Goal: Information Seeking & Learning: Compare options

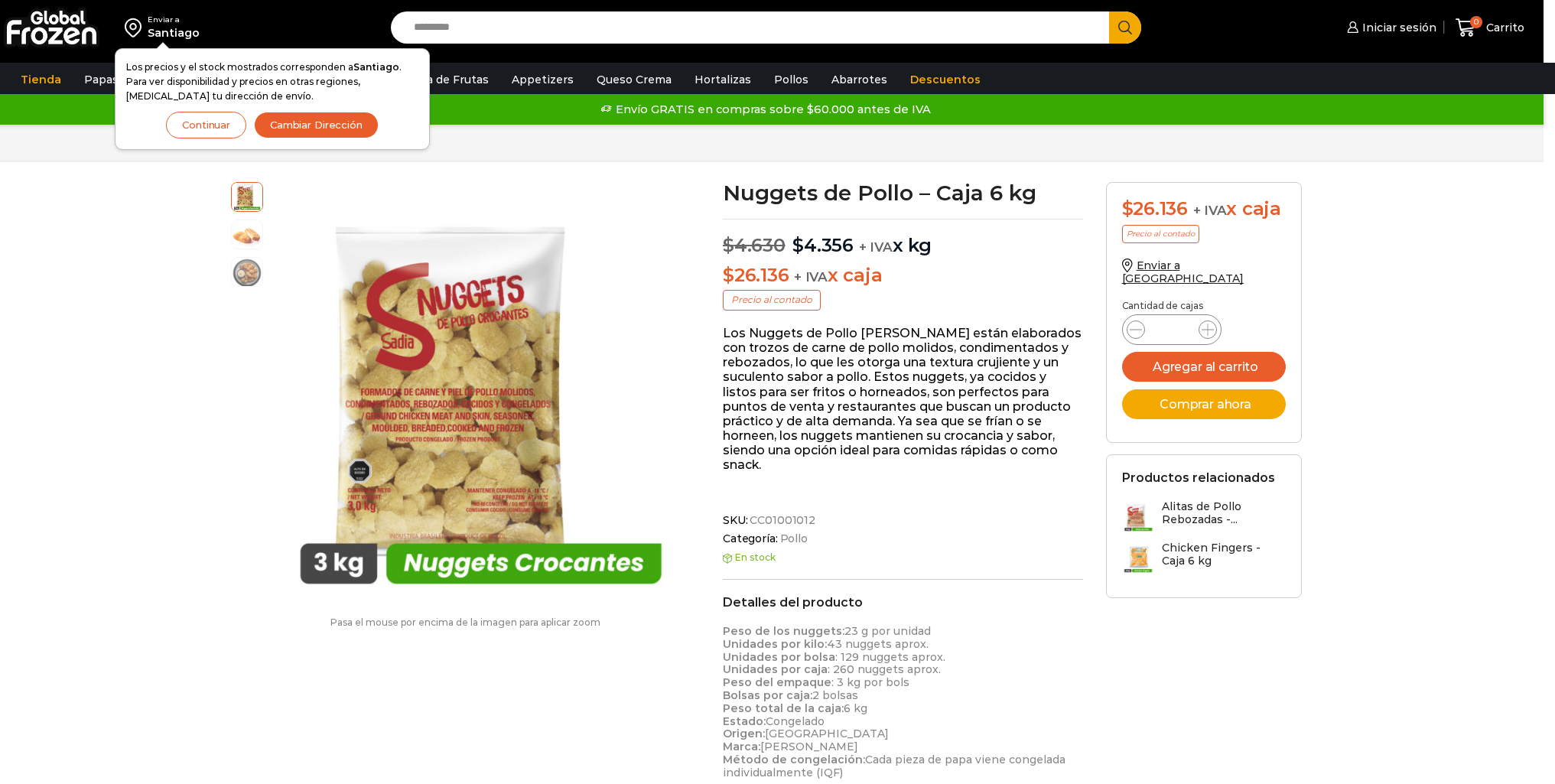
click at [254, 236] on img at bounding box center [247, 233] width 31 height 31
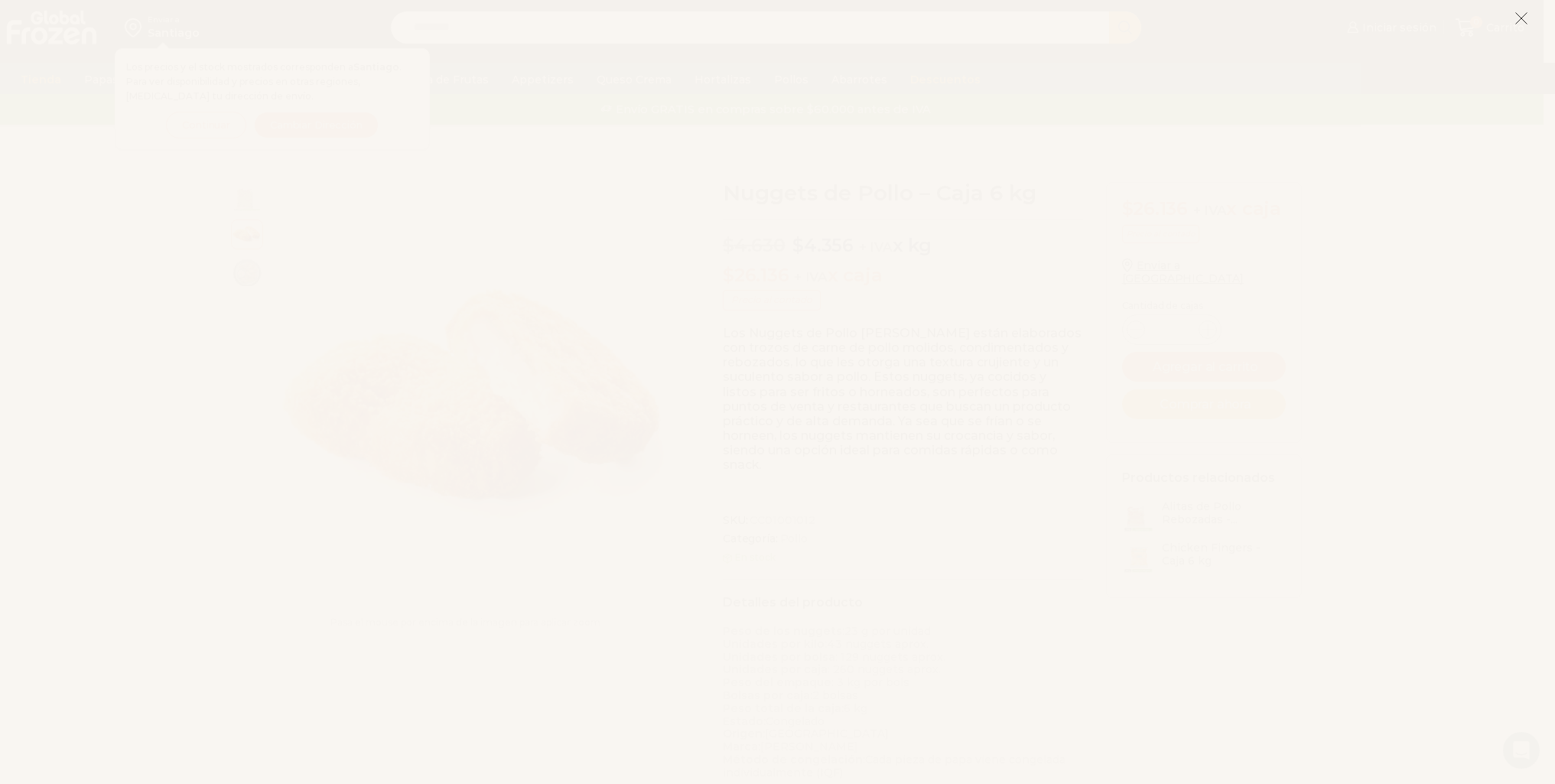
click at [1516, 15] on icon at bounding box center [1521, 18] width 14 height 14
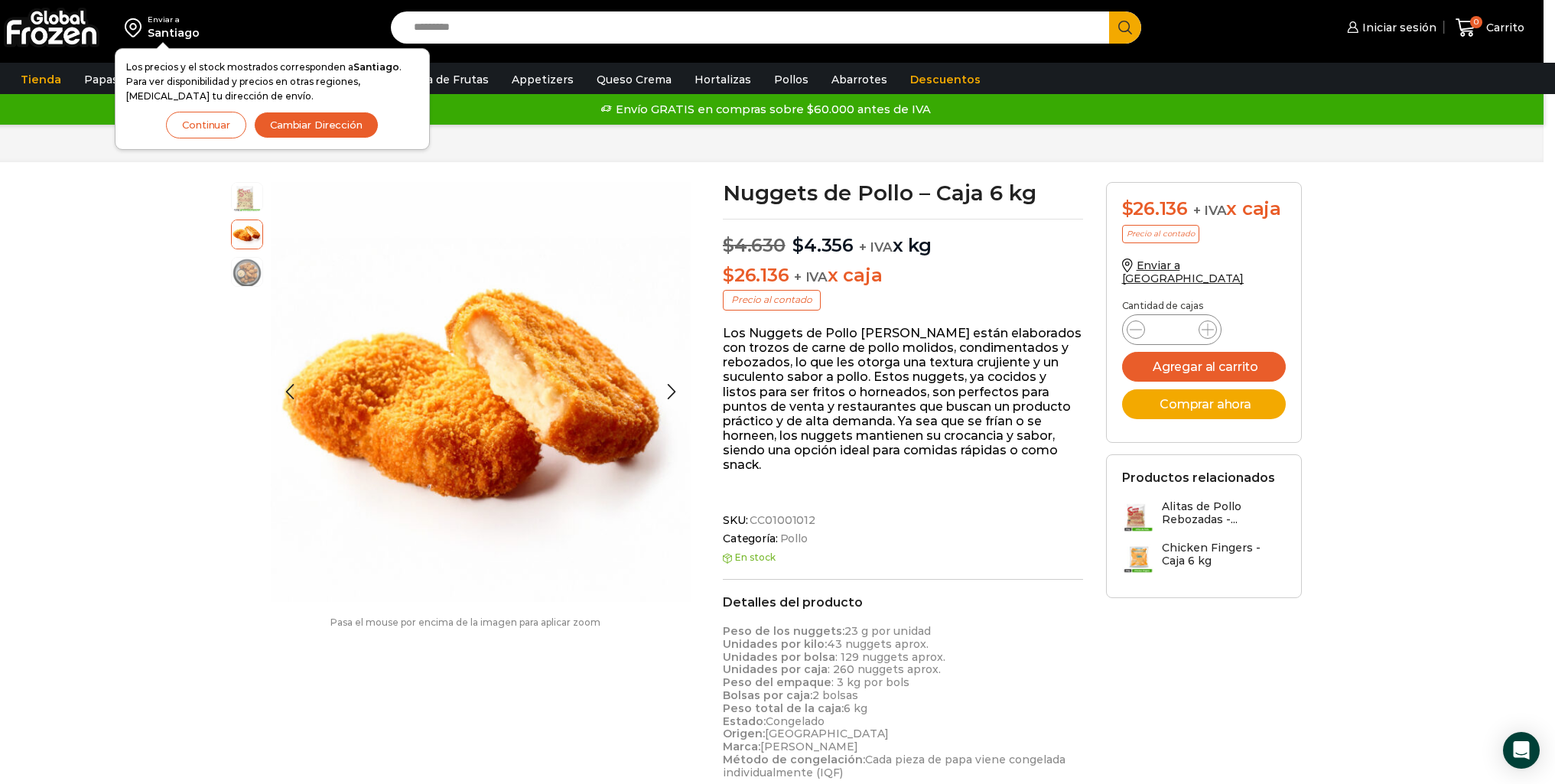
click at [241, 255] on div at bounding box center [247, 238] width 32 height 113
click at [241, 261] on img at bounding box center [247, 271] width 31 height 31
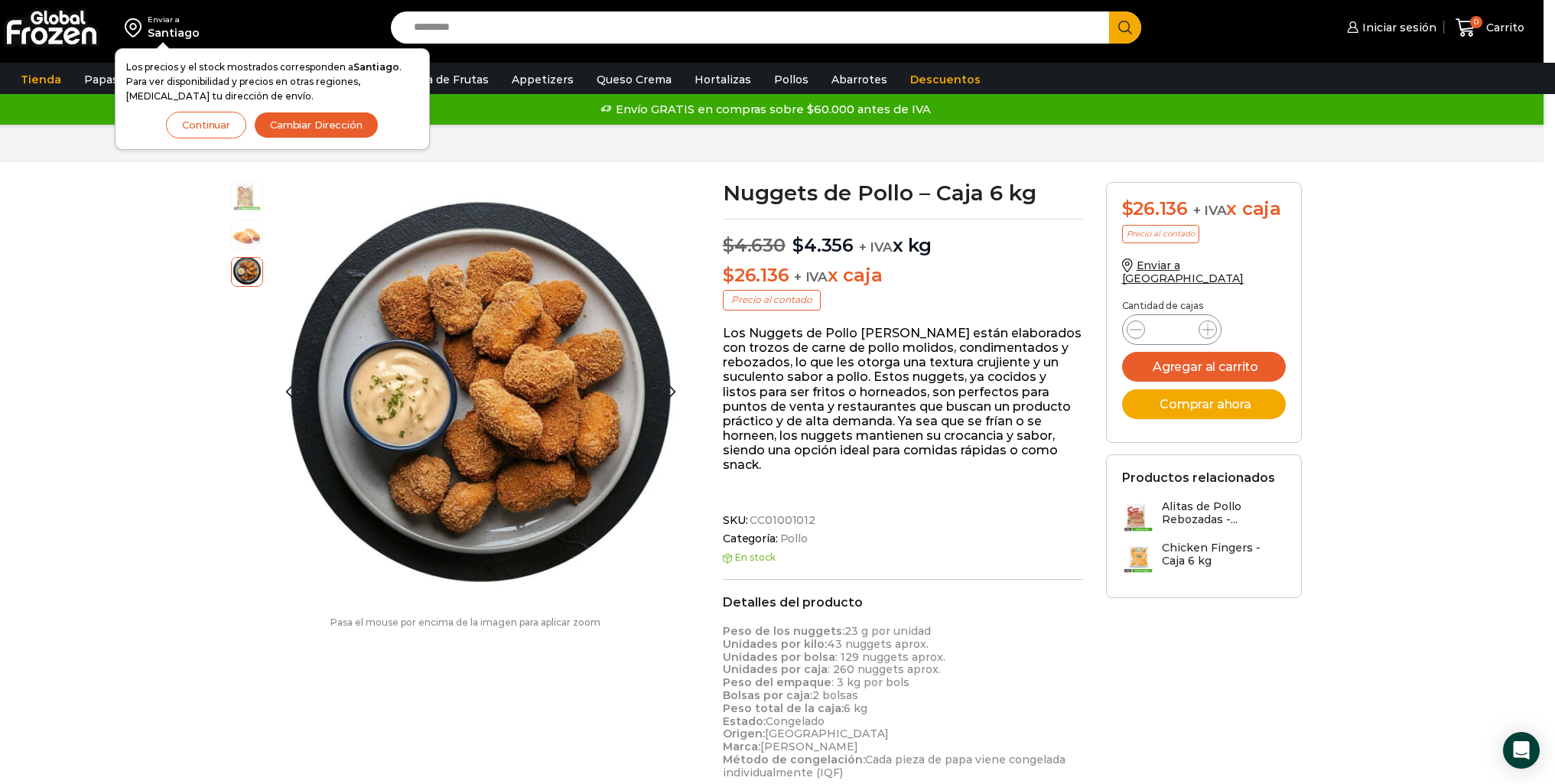
click at [232, 194] on img at bounding box center [247, 196] width 31 height 31
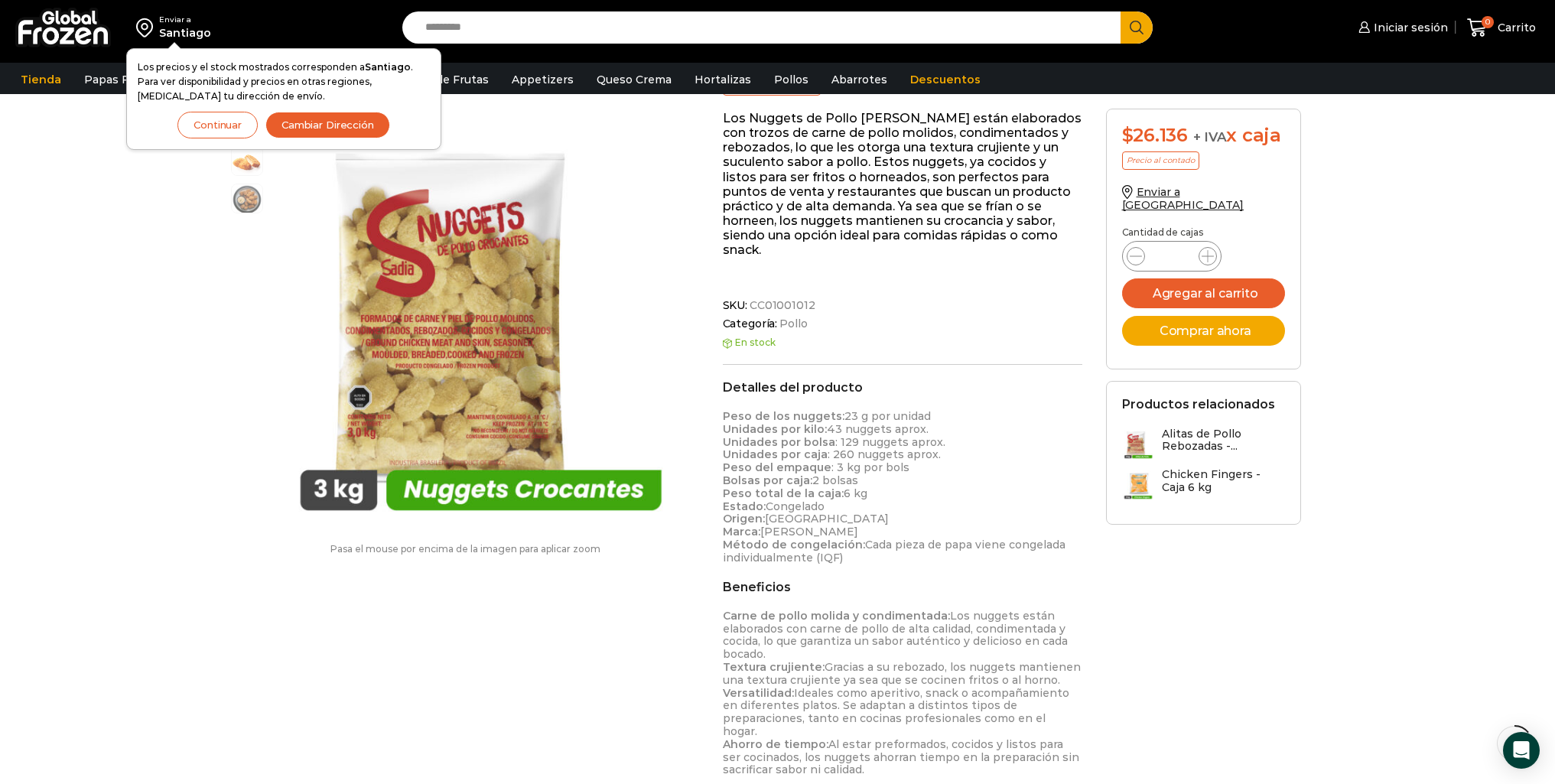
scroll to position [229, 0]
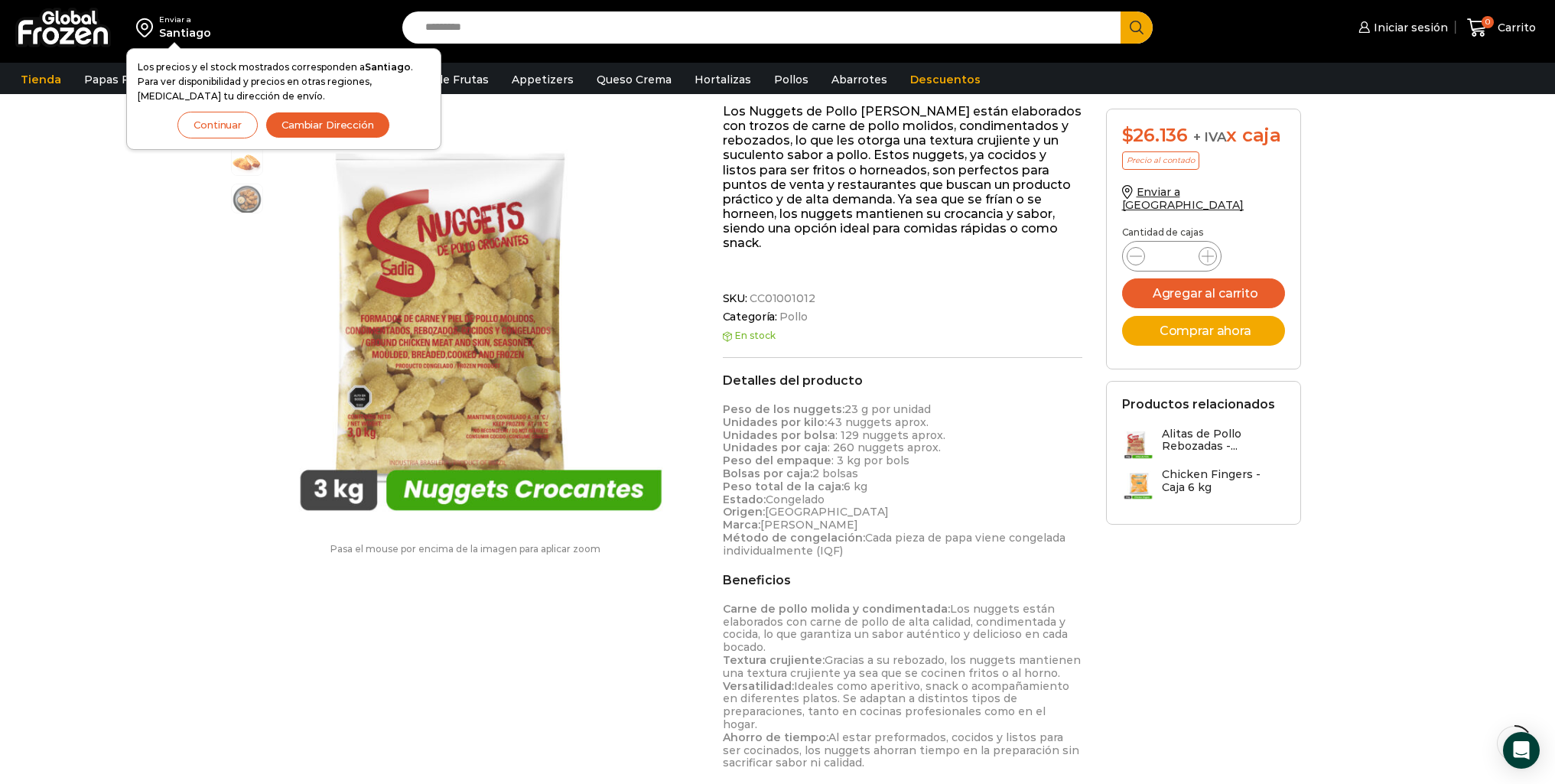
drag, startPoint x: 907, startPoint y: 412, endPoint x: 918, endPoint y: 408, distance: 11.7
click at [907, 412] on p "Peso de los nuggets: 23 g por unidad Unidades por kilo: 43 nuggets aprox. Unida…" at bounding box center [903, 481] width 360 height 155
drag, startPoint x: 918, startPoint y: 408, endPoint x: 825, endPoint y: 405, distance: 93.0
click at [825, 405] on p "Peso de los nuggets: 23 g por unidad Unidades por kilo: 43 nuggets aprox. Unida…" at bounding box center [903, 481] width 360 height 155
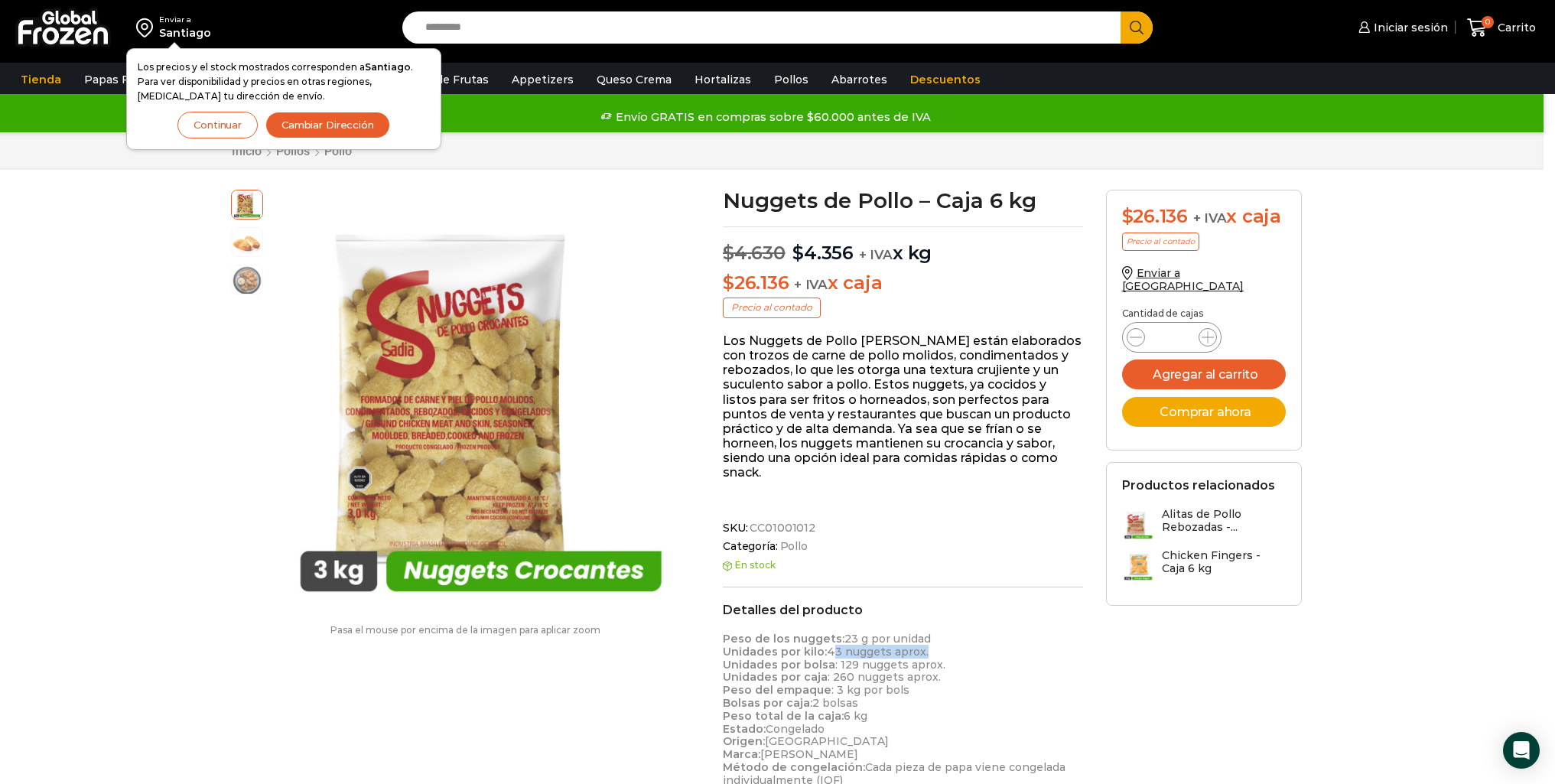
scroll to position [77, 0]
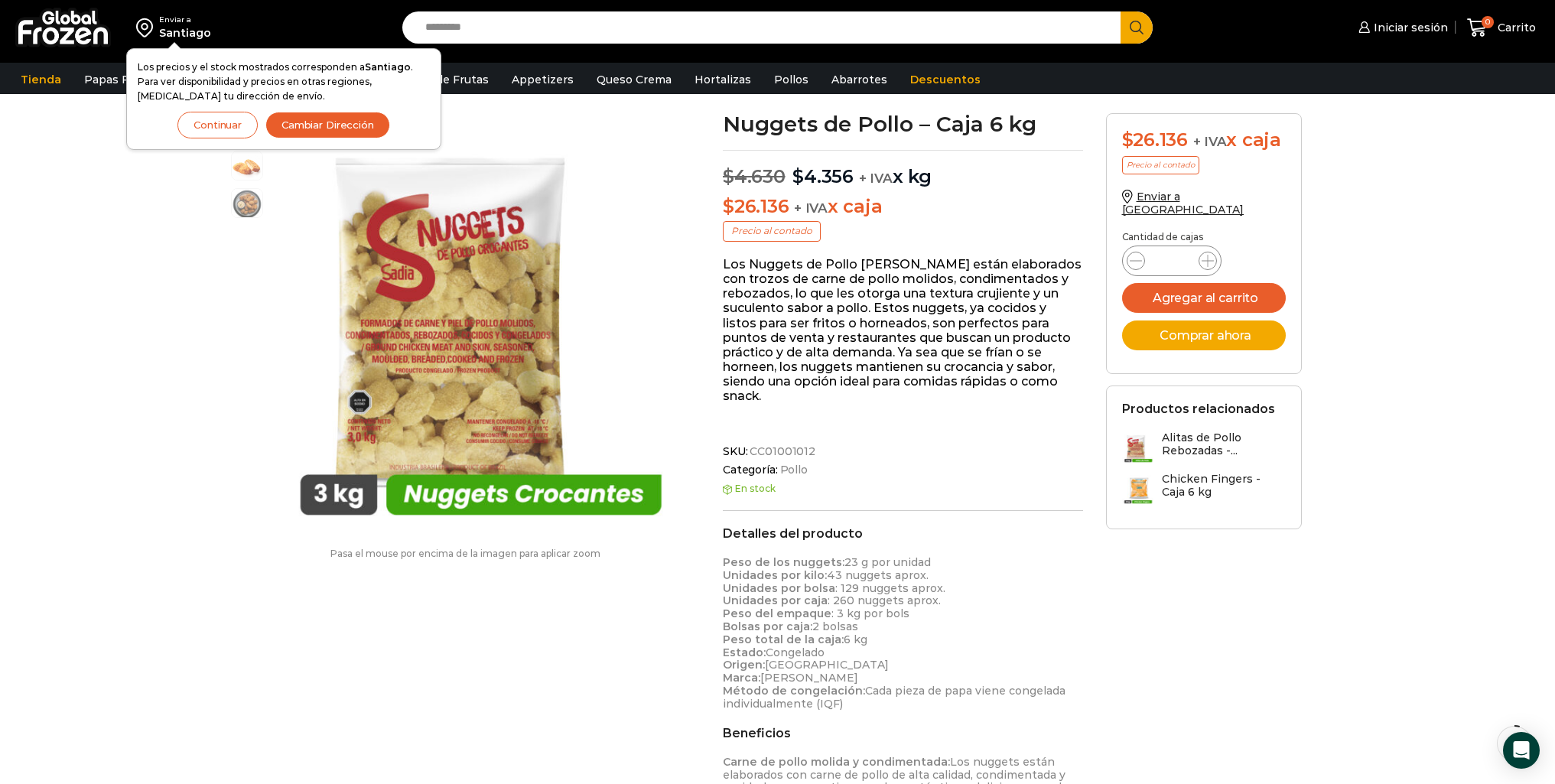
click at [933, 577] on p "Peso de los nuggets: 23 g por unidad Unidades por kilo: 43 nuggets aprox. Unida…" at bounding box center [903, 634] width 360 height 155
click at [939, 573] on p "Peso de los nuggets: 23 g por unidad Unidades por kilo: 43 nuggets aprox. Unida…" at bounding box center [903, 634] width 360 height 155
click at [748, 620] on strong "Bolsas por caja:" at bounding box center [767, 627] width 90 height 14
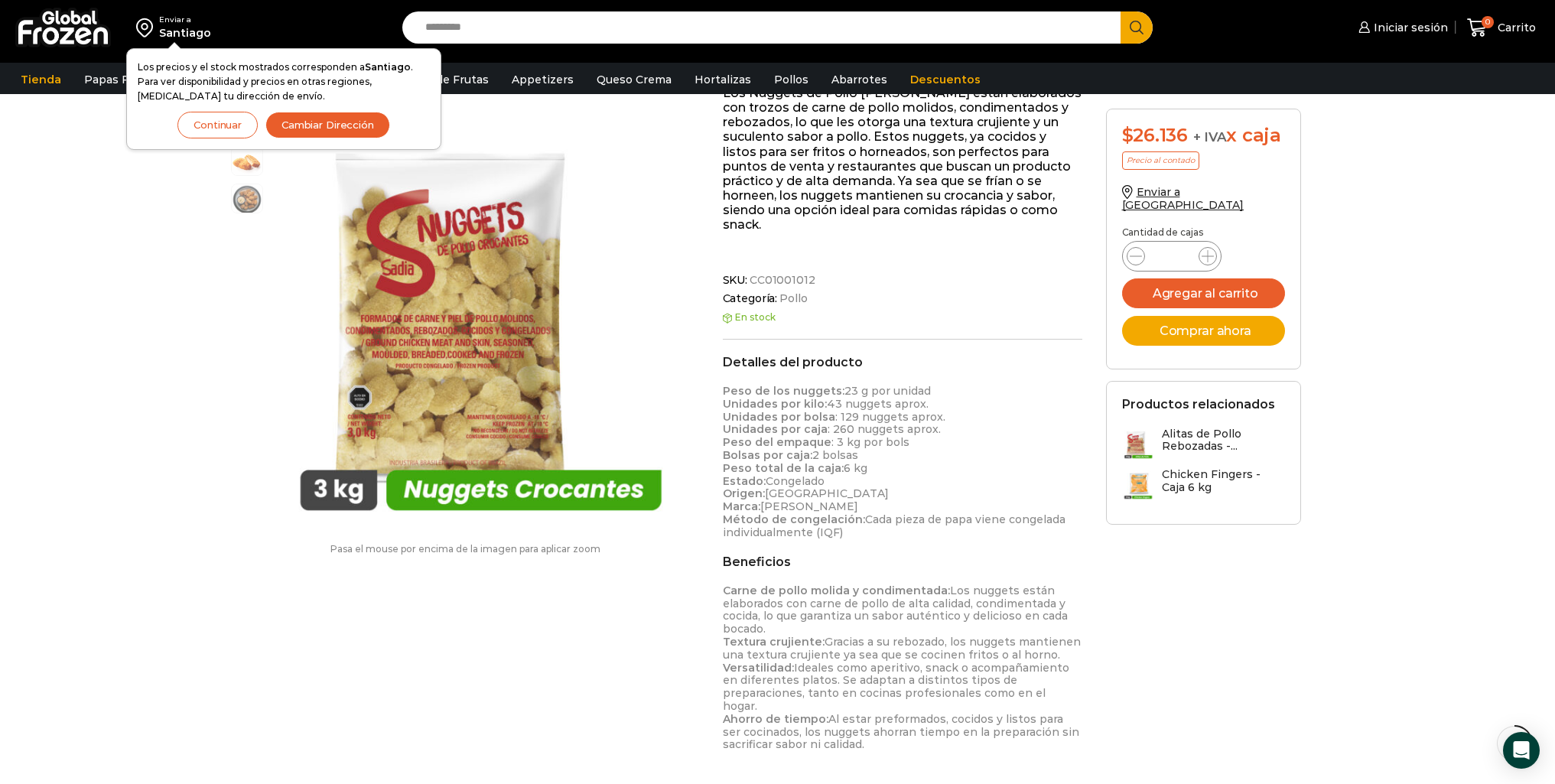
scroll to position [229, 0]
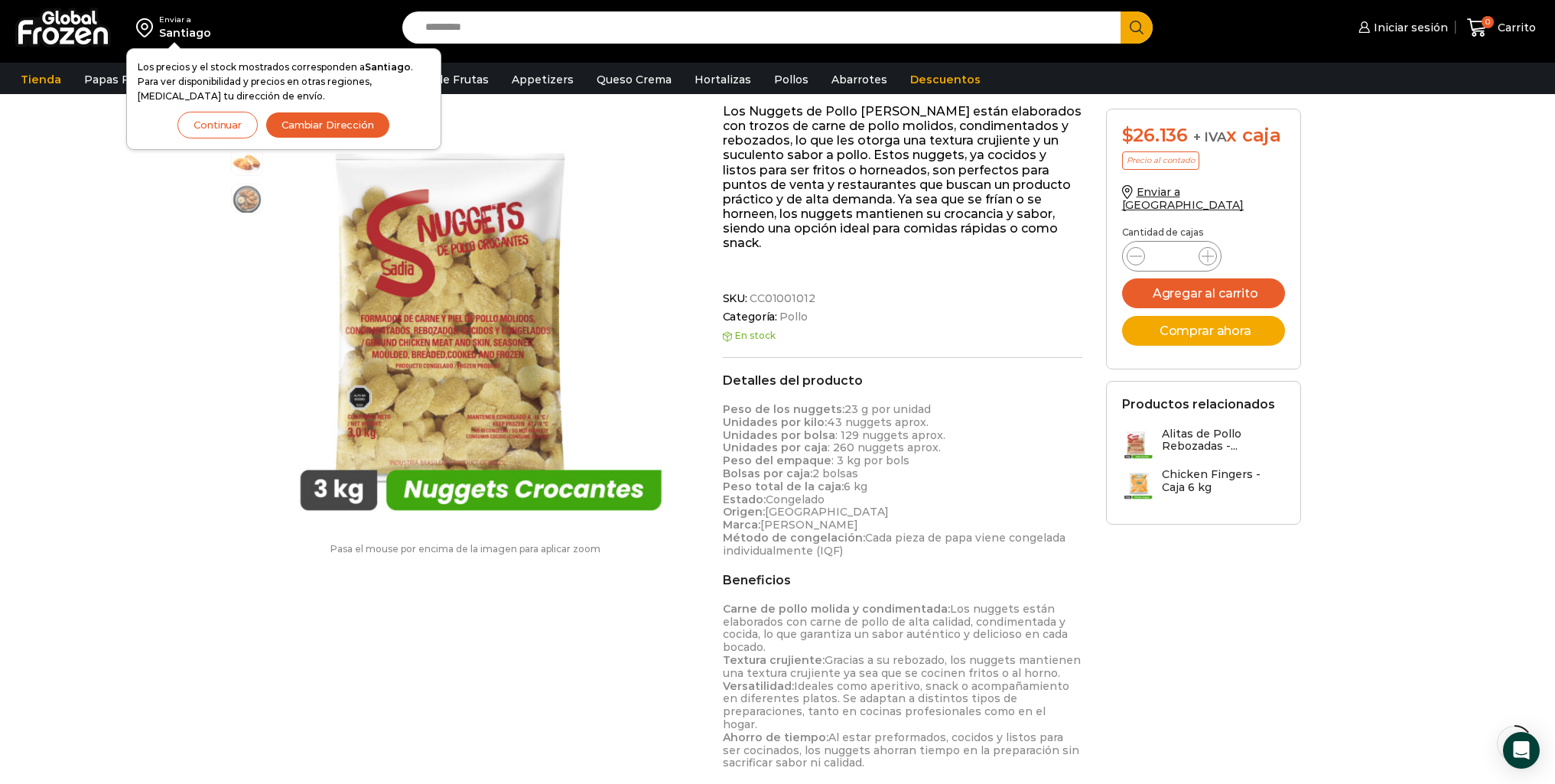
click at [939, 422] on p "Peso de los nuggets: 23 g por unidad Unidades por kilo: 43 nuggets aprox. Unida…" at bounding box center [903, 481] width 360 height 155
click at [940, 418] on p "Peso de los nuggets: 23 g por unidad Unidades por kilo: 43 nuggets aprox. Unida…" at bounding box center [903, 481] width 360 height 155
click at [923, 419] on p "Peso de los nuggets: 23 g por unidad Unidades por kilo: 43 nuggets aprox. Unida…" at bounding box center [903, 481] width 360 height 155
click at [880, 415] on p "Peso de los nuggets: 23 g por unidad Unidades por kilo: 43 nuggets aprox. Unida…" at bounding box center [903, 481] width 360 height 155
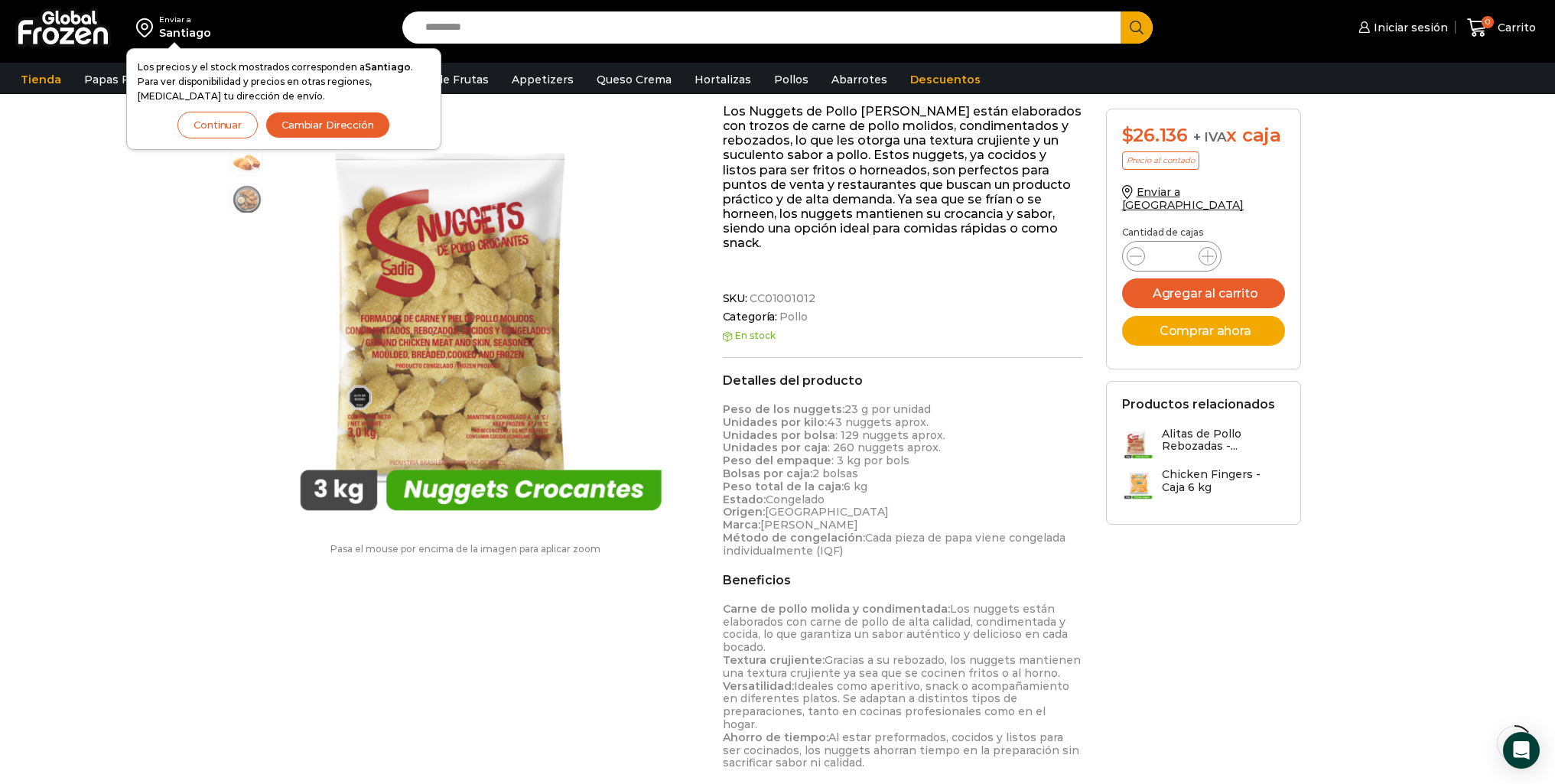
click at [850, 410] on p "Peso de los nuggets: 23 g por unidad Unidades por kilo: 43 nuggets aprox. Unida…" at bounding box center [903, 481] width 360 height 155
drag, startPoint x: 836, startPoint y: 406, endPoint x: 828, endPoint y: 405, distance: 8.1
click at [828, 405] on p "Peso de los nuggets: 23 g por unidad Unidades por kilo: 43 nuggets aprox. Unida…" at bounding box center [903, 481] width 360 height 155
drag, startPoint x: 835, startPoint y: 418, endPoint x: 845, endPoint y: 422, distance: 10.8
click at [845, 422] on p "Peso de los nuggets: 23 g por unidad Unidades por kilo: 43 nuggets aprox. Unida…" at bounding box center [903, 481] width 360 height 155
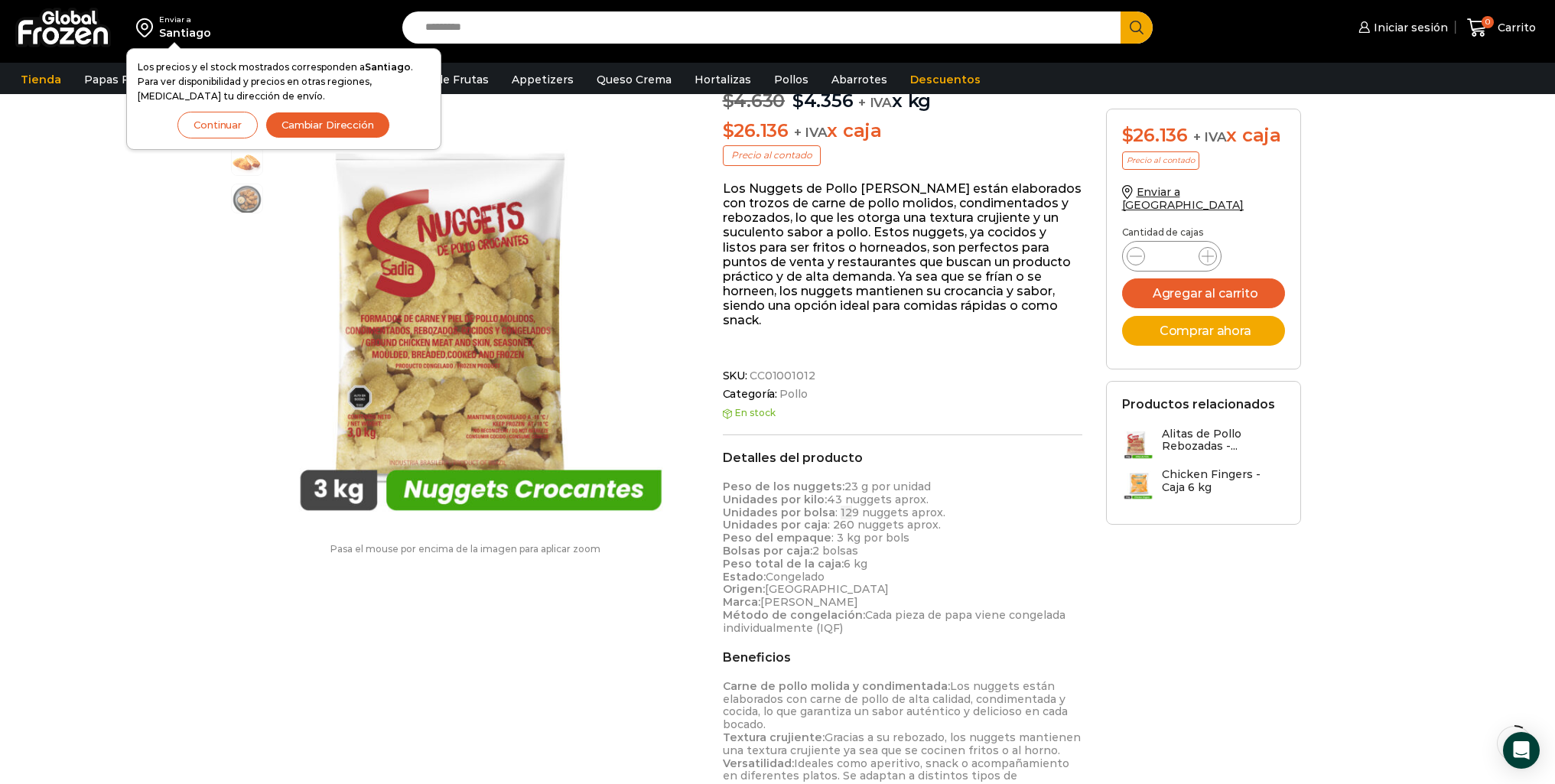
scroll to position [0, 0]
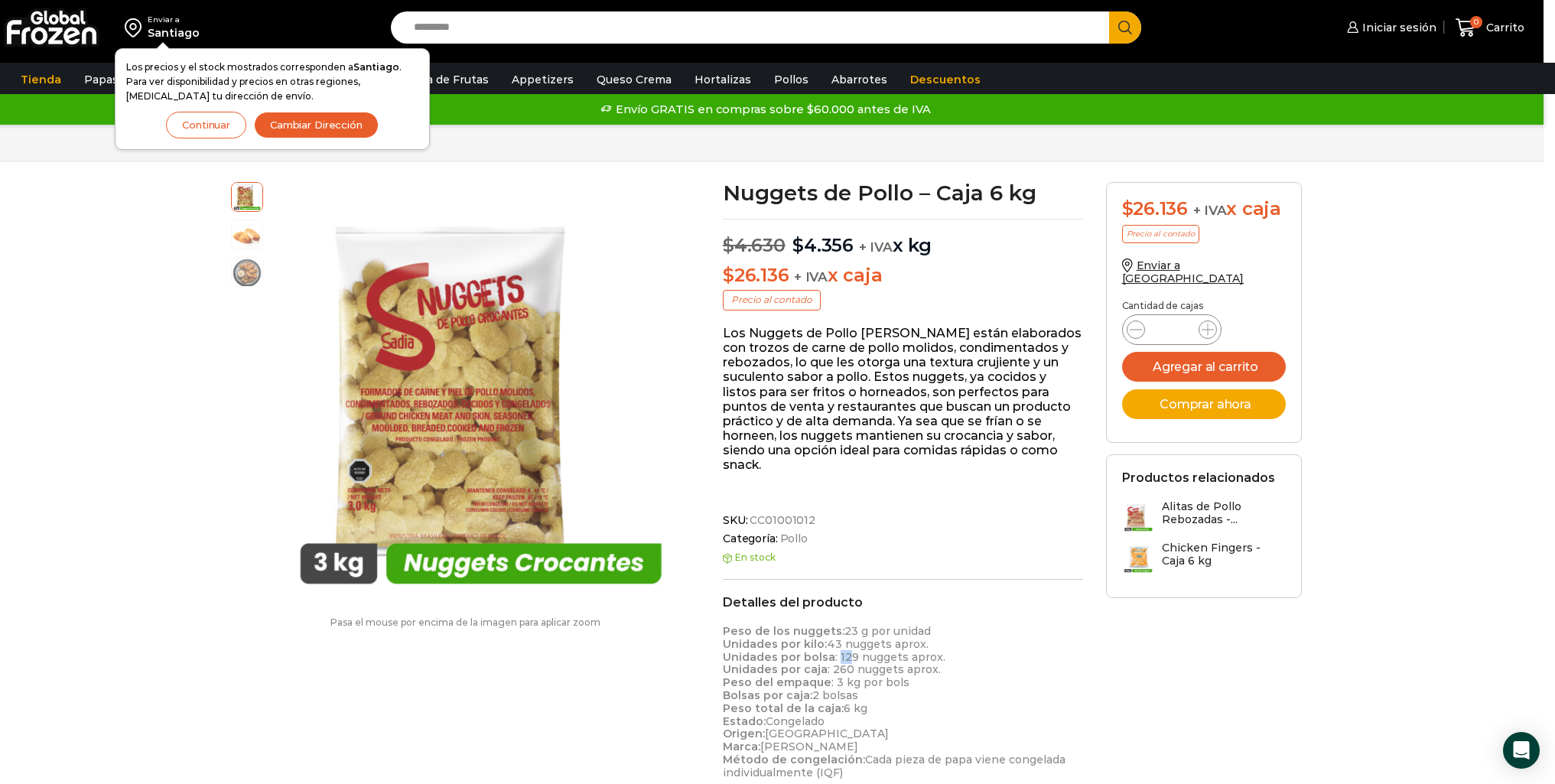
click at [225, 121] on button "Continuar" at bounding box center [206, 125] width 80 height 27
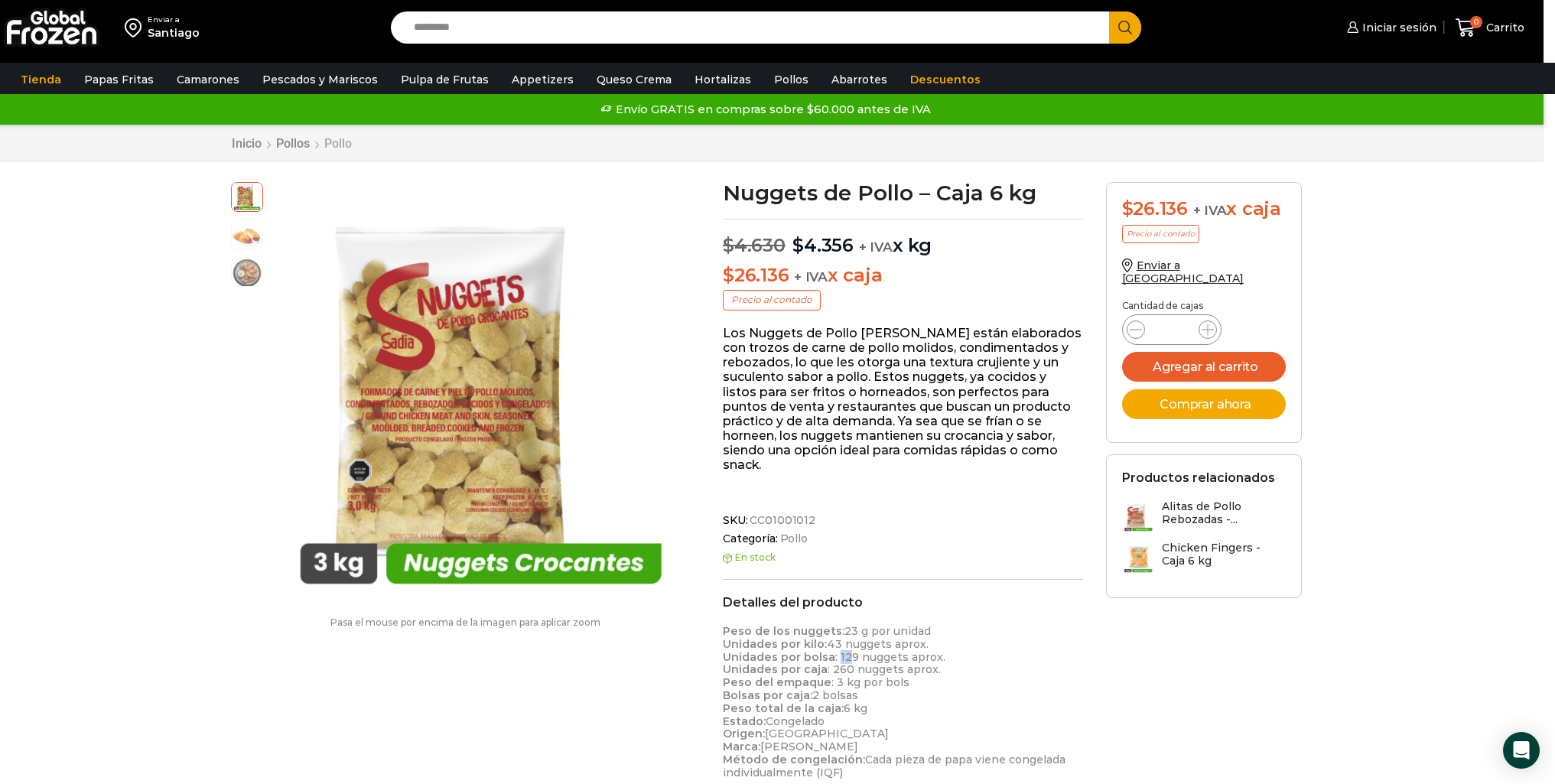
click at [333, 149] on link "Pollo" at bounding box center [338, 143] width 29 height 15
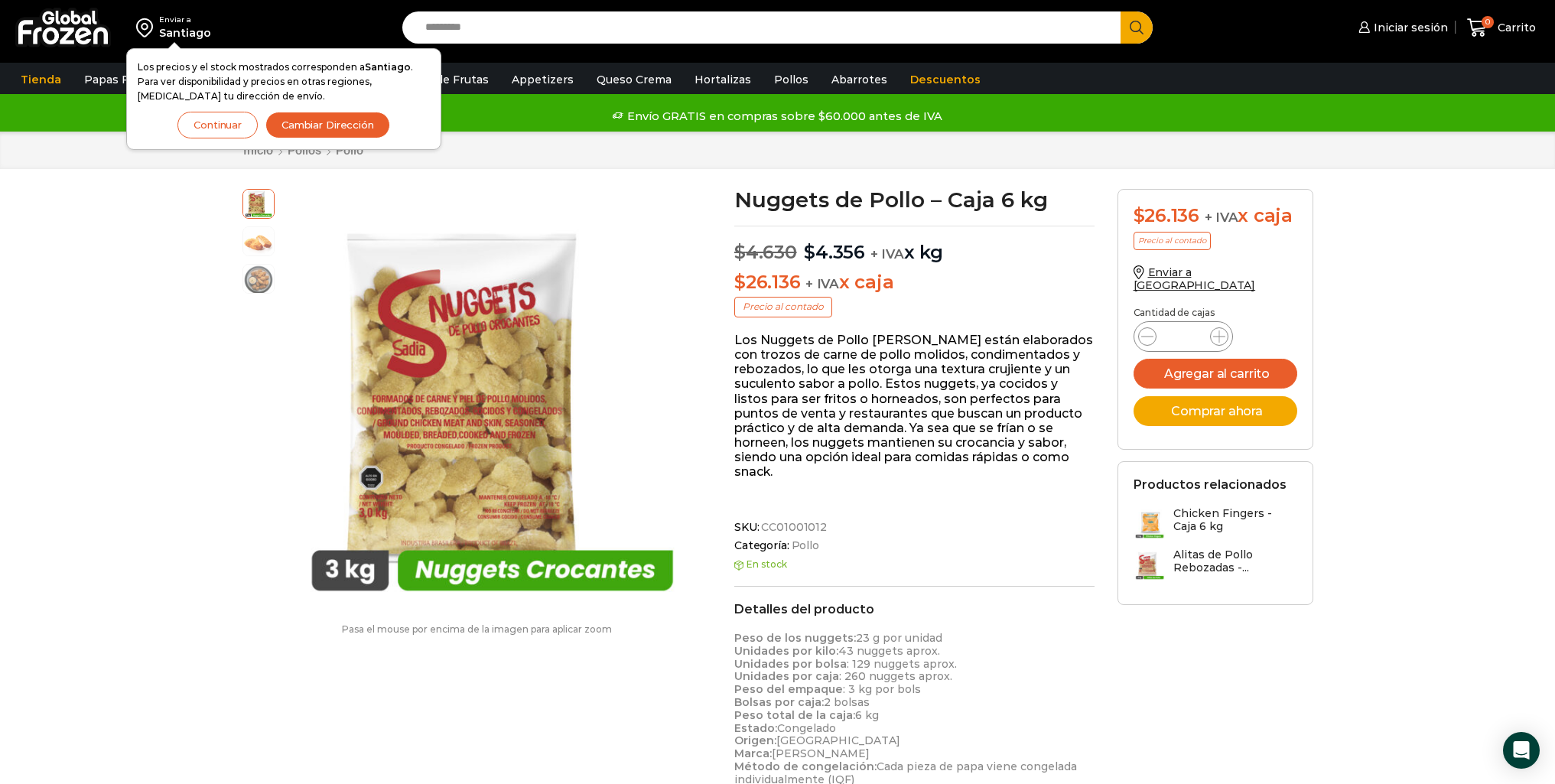
click at [212, 125] on button "Continuar" at bounding box center [218, 125] width 80 height 27
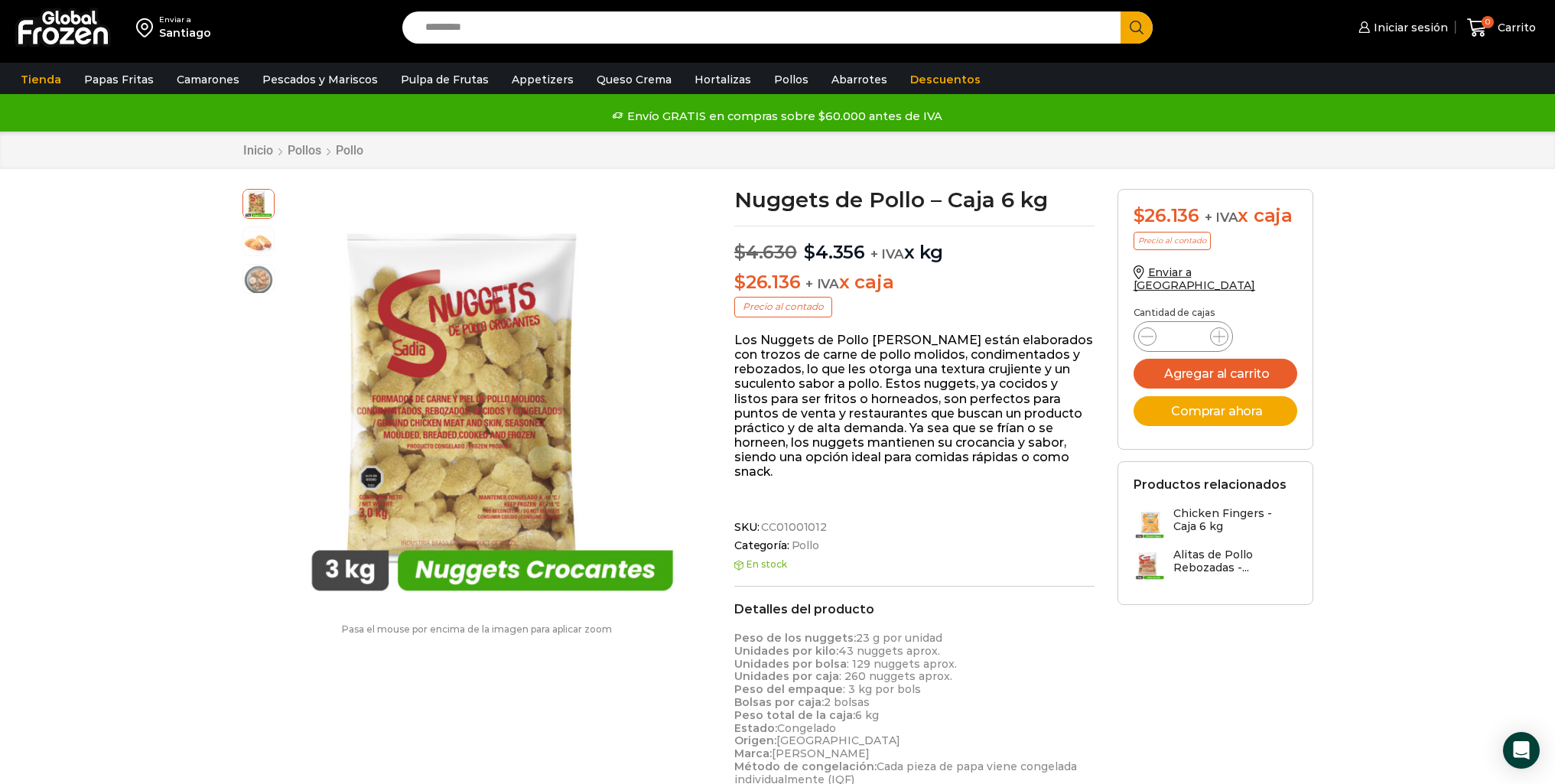
click at [181, 34] on div "Santiago" at bounding box center [185, 33] width 52 height 15
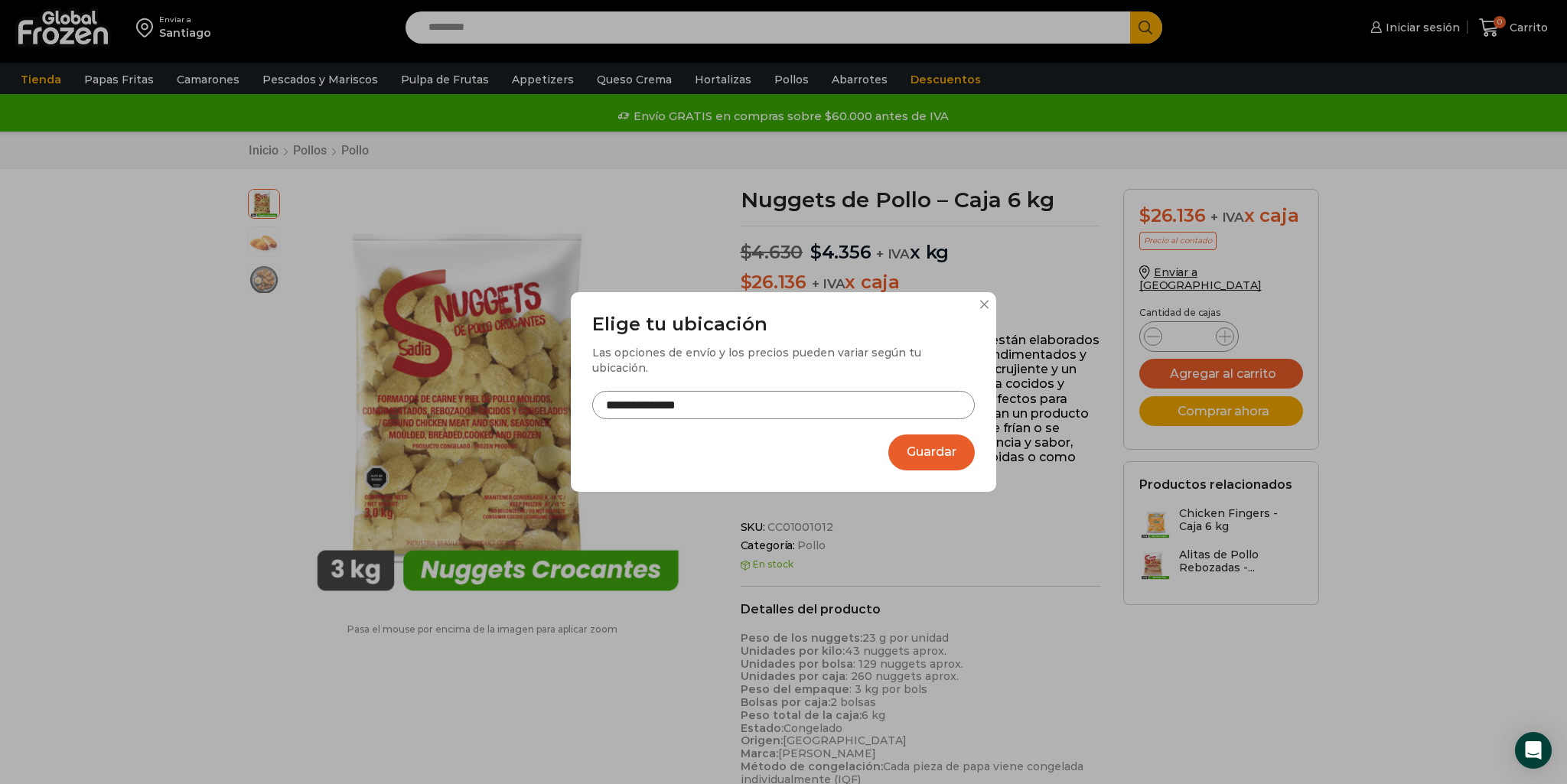
click at [771, 408] on input "**********" at bounding box center [784, 405] width 383 height 28
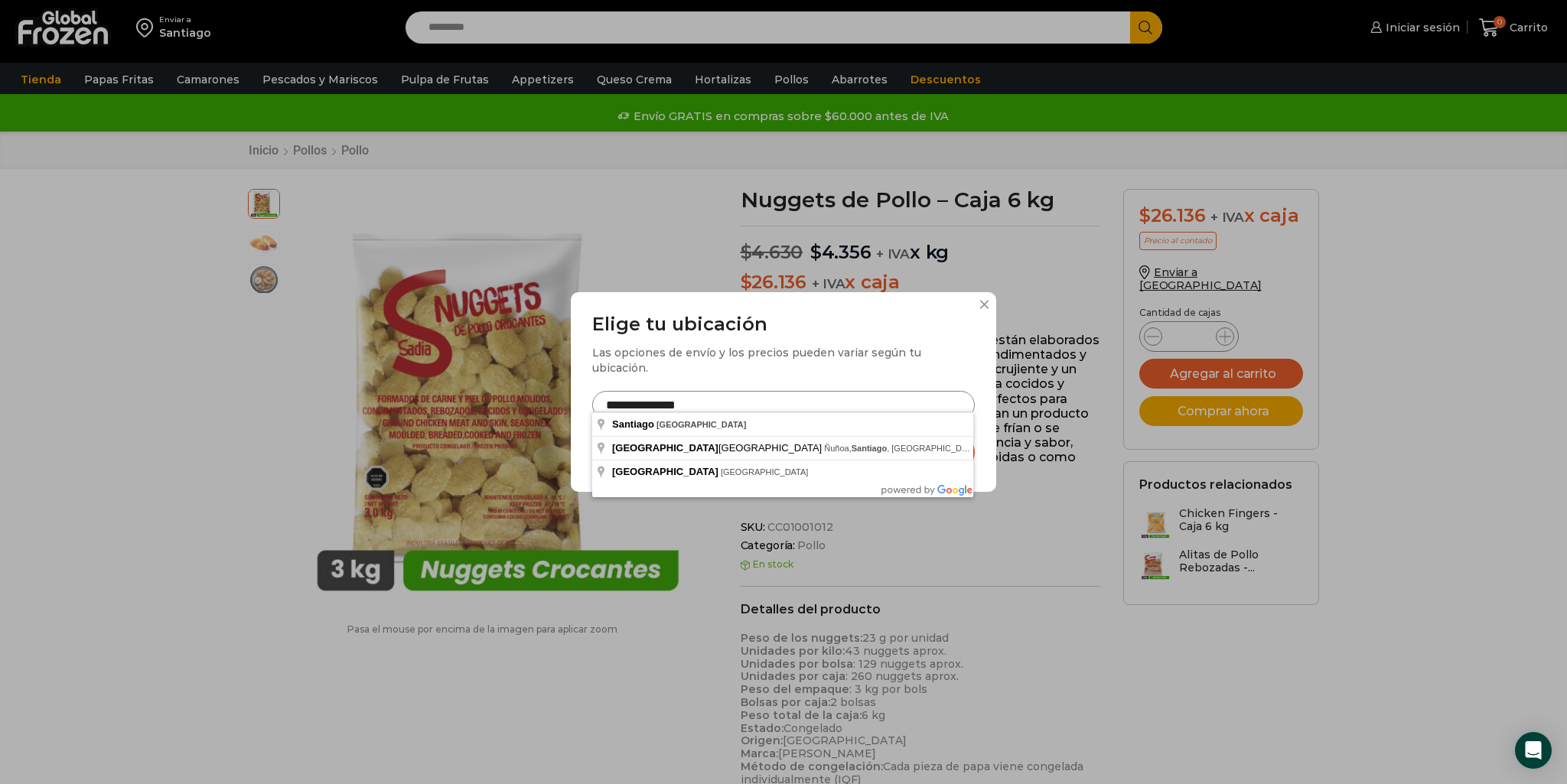
click at [771, 408] on input "**********" at bounding box center [784, 405] width 383 height 28
click at [771, 408] on input "**********" at bounding box center [784, 405] width 383 height 28
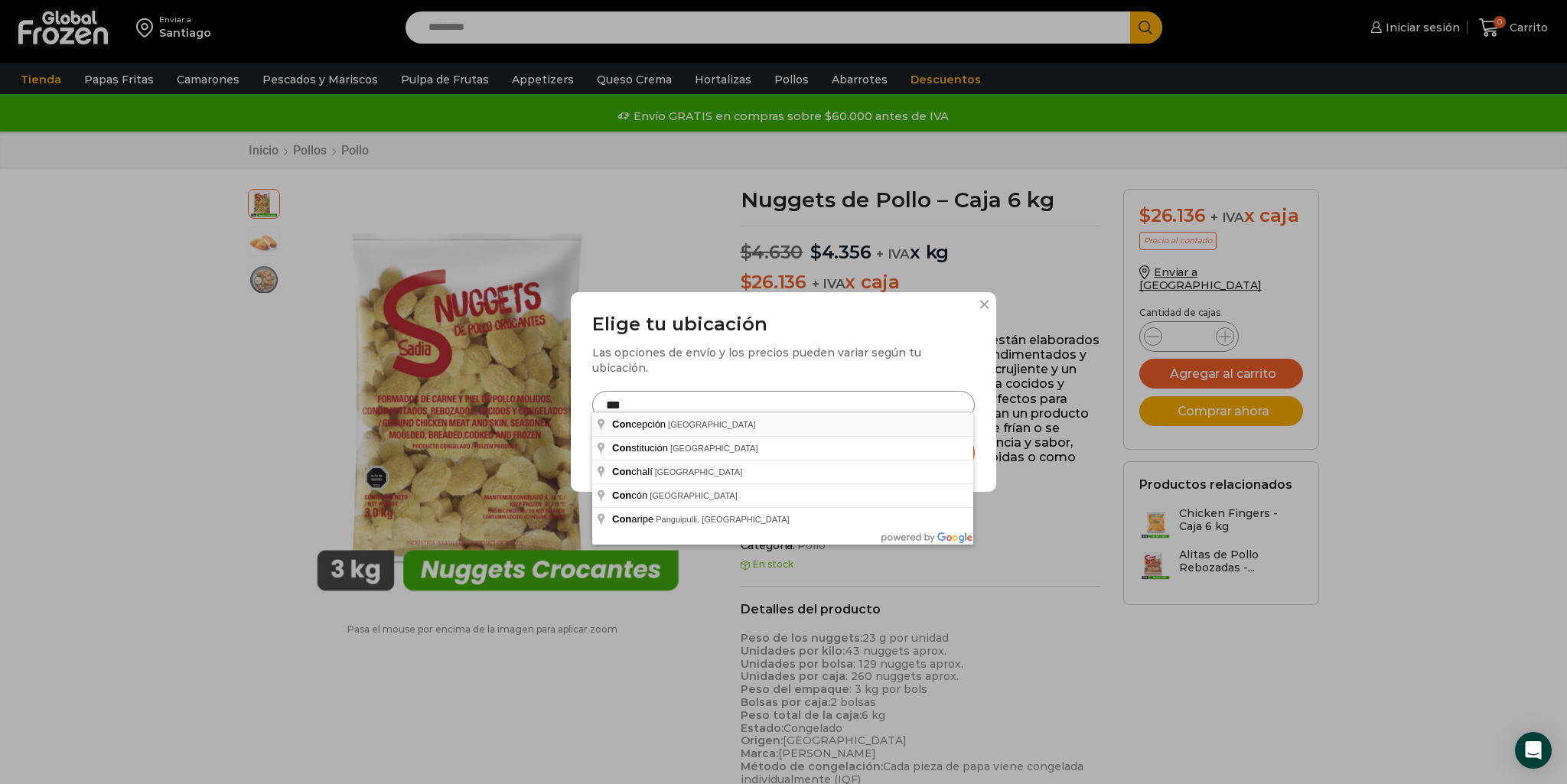
type input "**********"
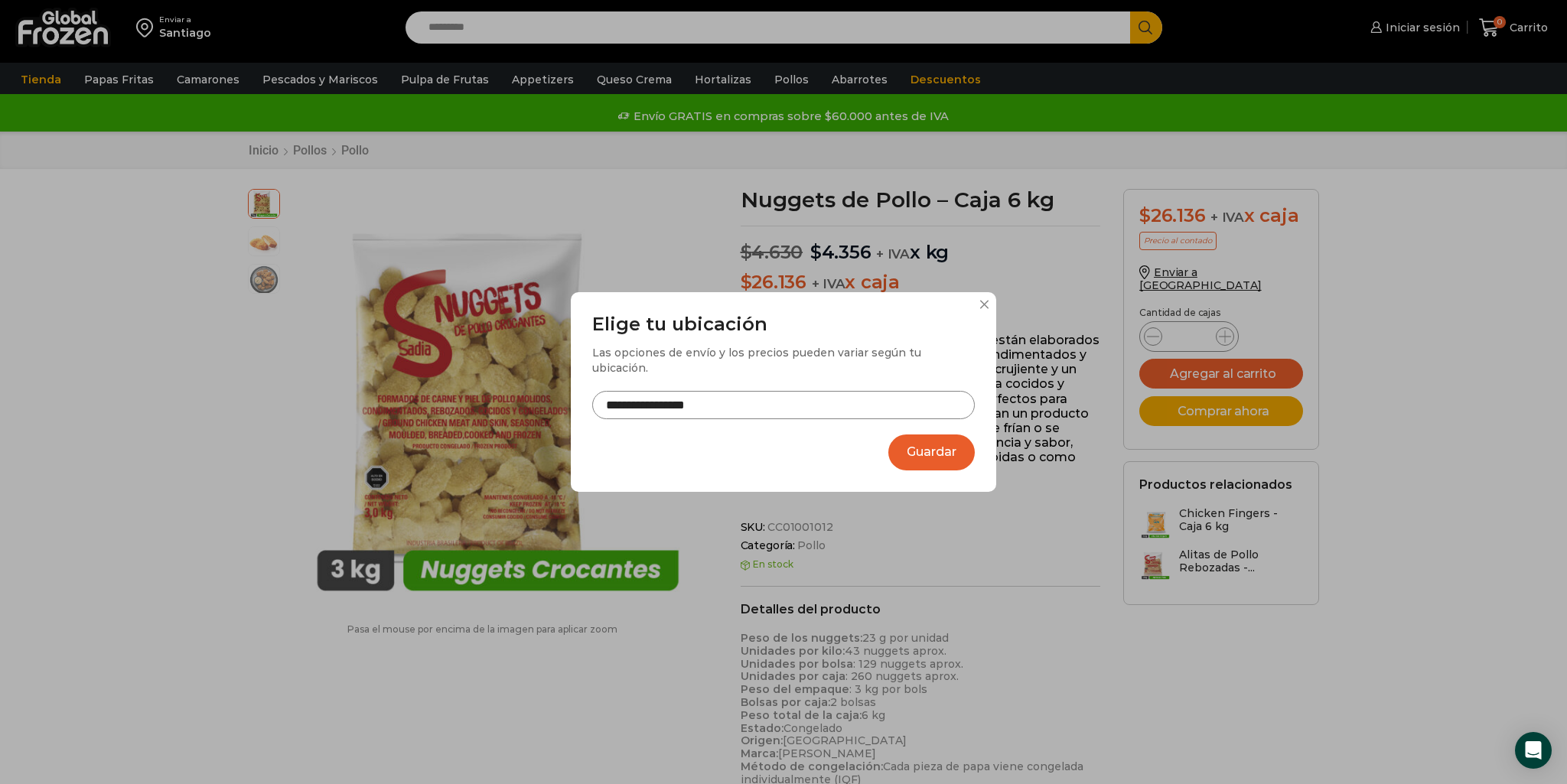
click at [938, 440] on button "Guardar" at bounding box center [931, 452] width 87 height 36
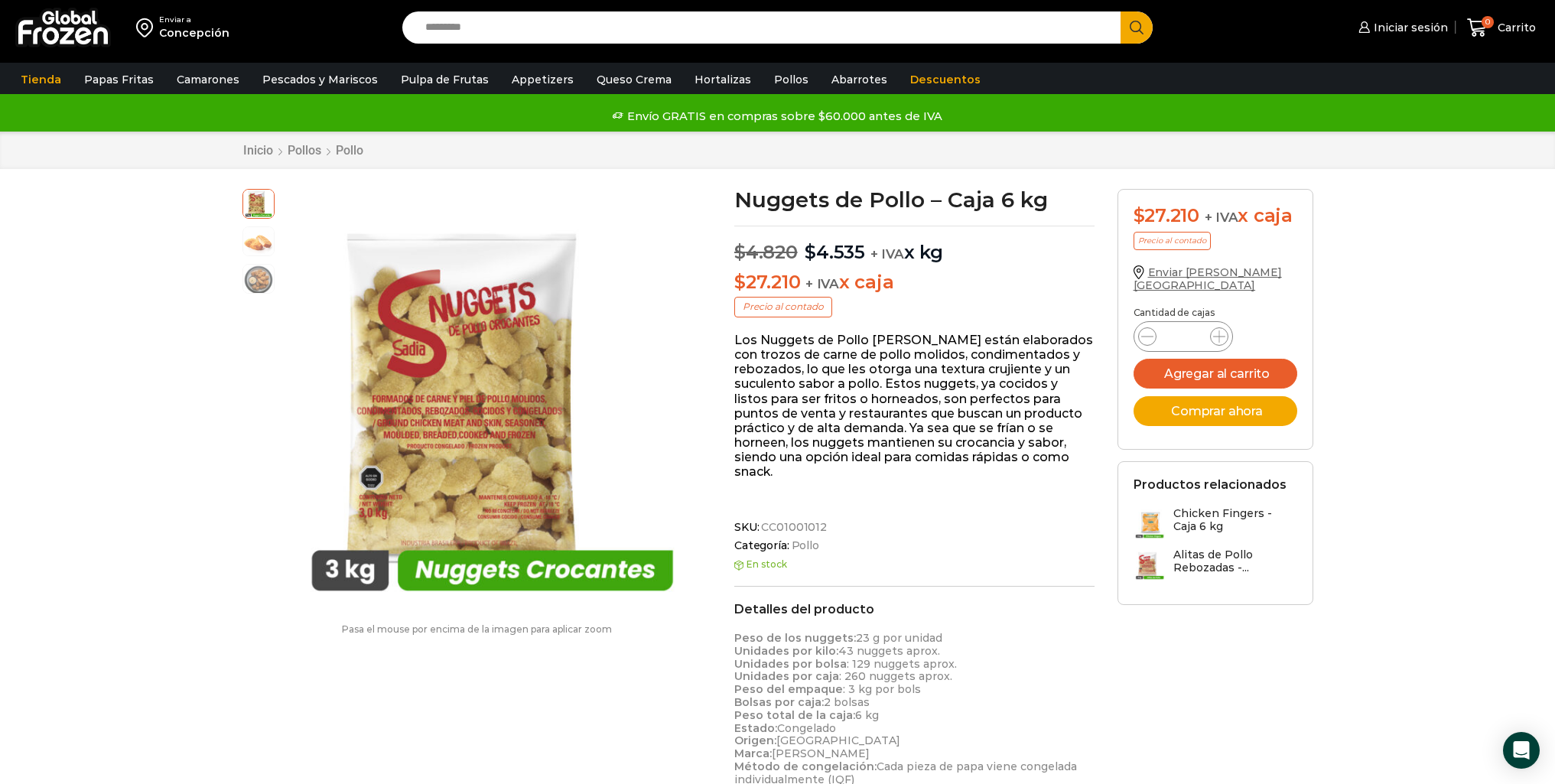
click at [1226, 267] on span "Enviar [PERSON_NAME][GEOGRAPHIC_DATA]" at bounding box center [1208, 278] width 149 height 27
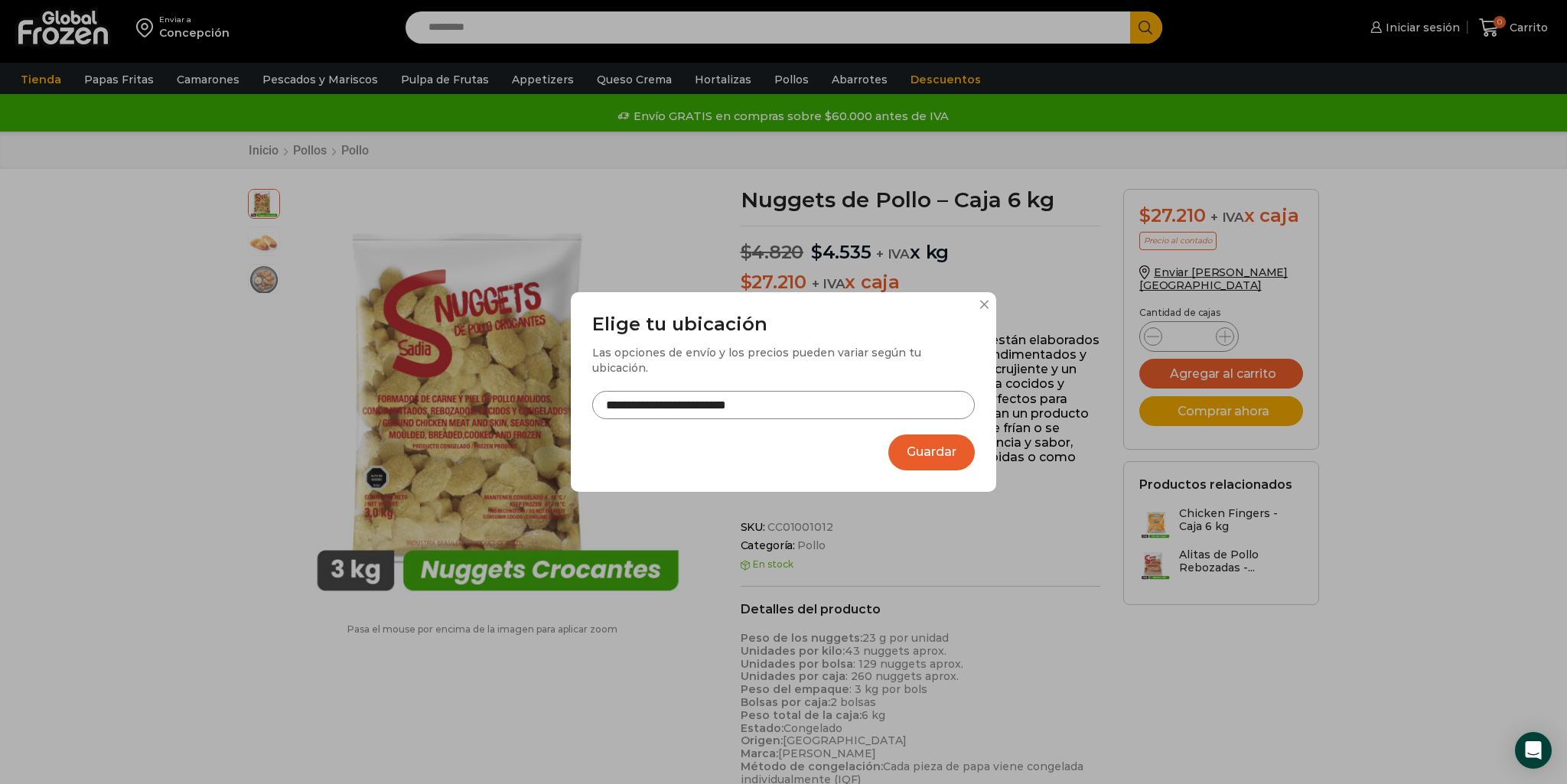
click at [1152, 336] on div "**********" at bounding box center [784, 392] width 1567 height 784
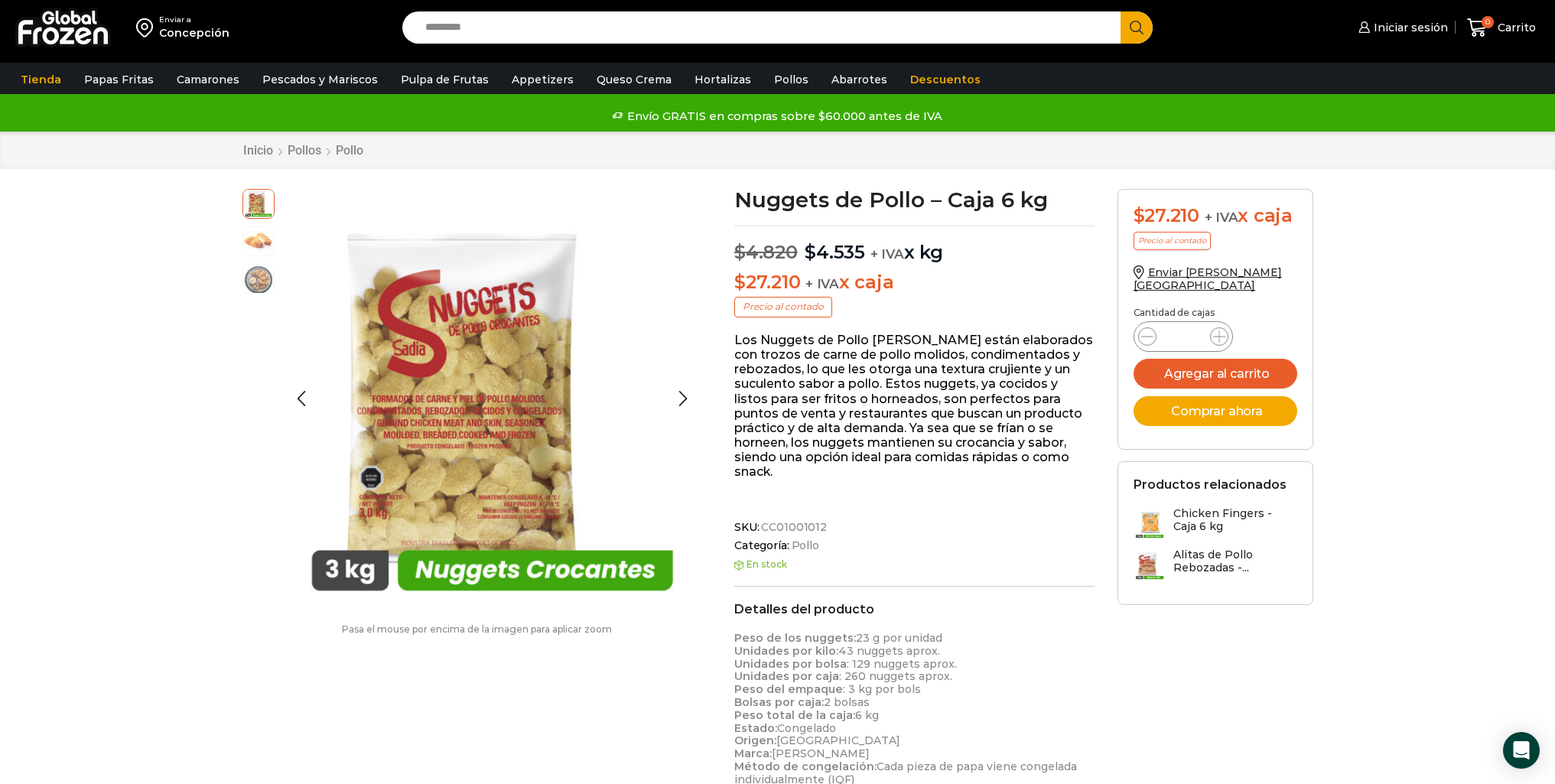
click at [264, 237] on img at bounding box center [258, 240] width 31 height 31
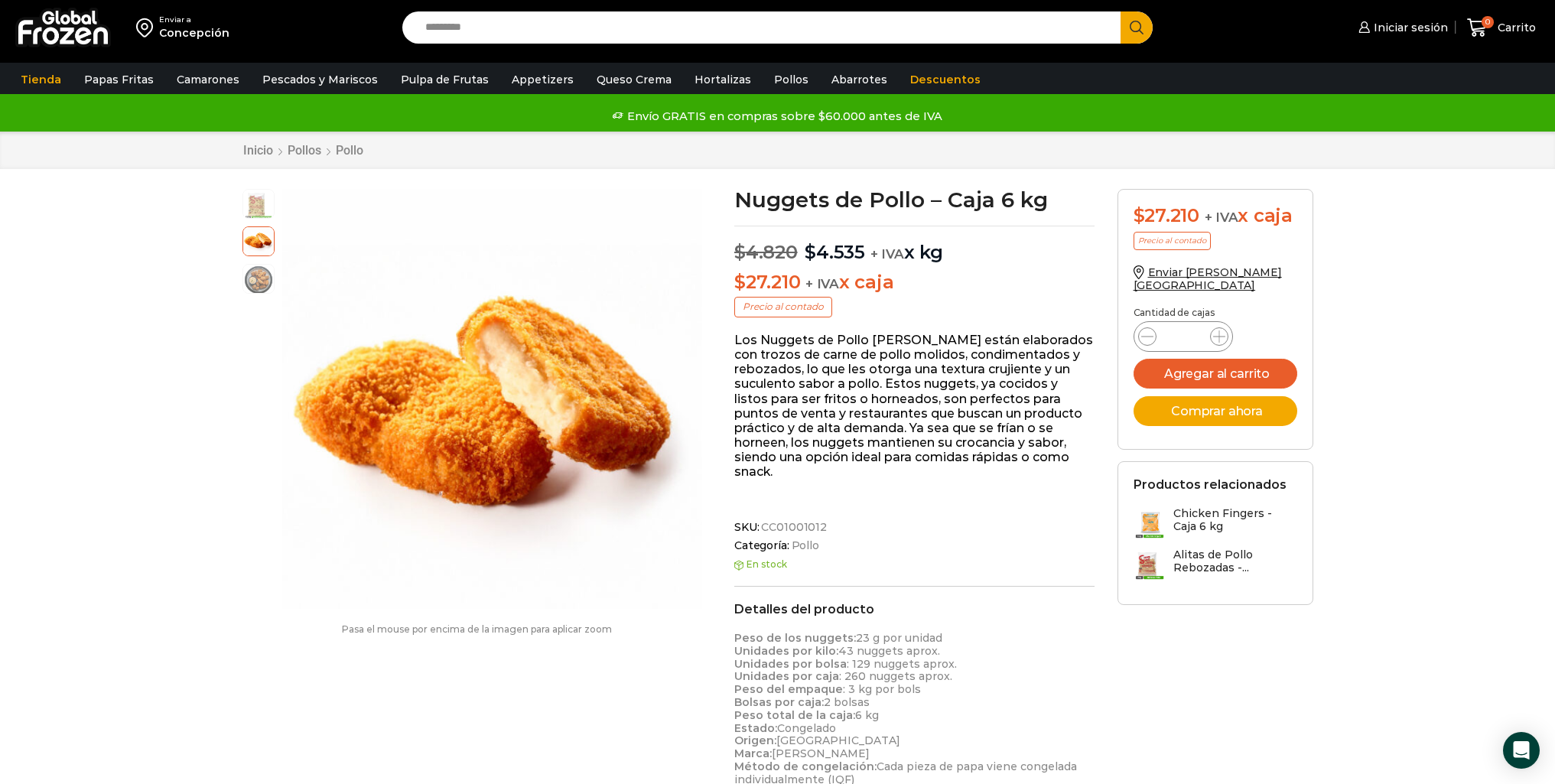
click at [264, 204] on img at bounding box center [258, 203] width 31 height 31
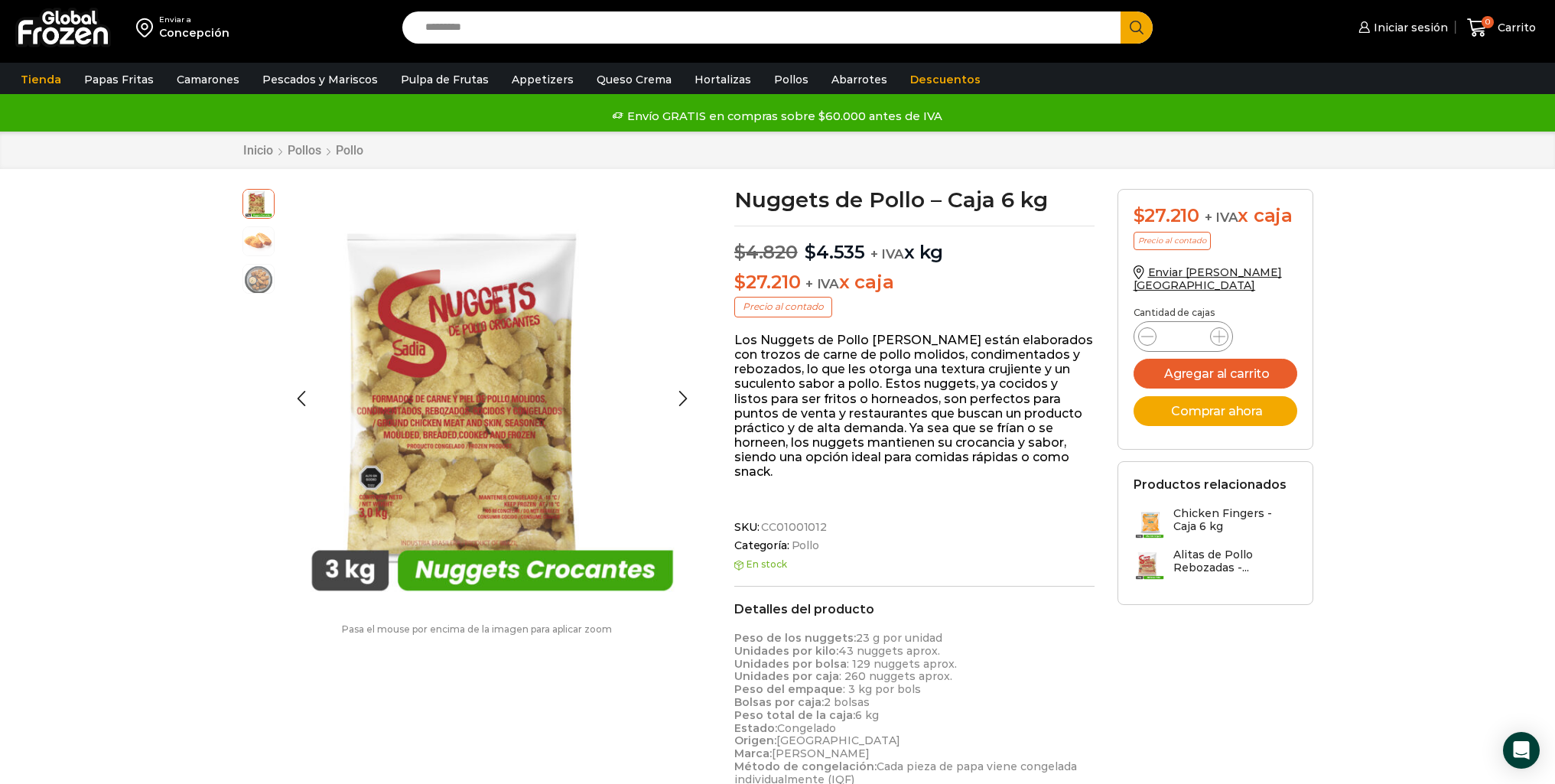
click at [258, 234] on img at bounding box center [258, 240] width 31 height 31
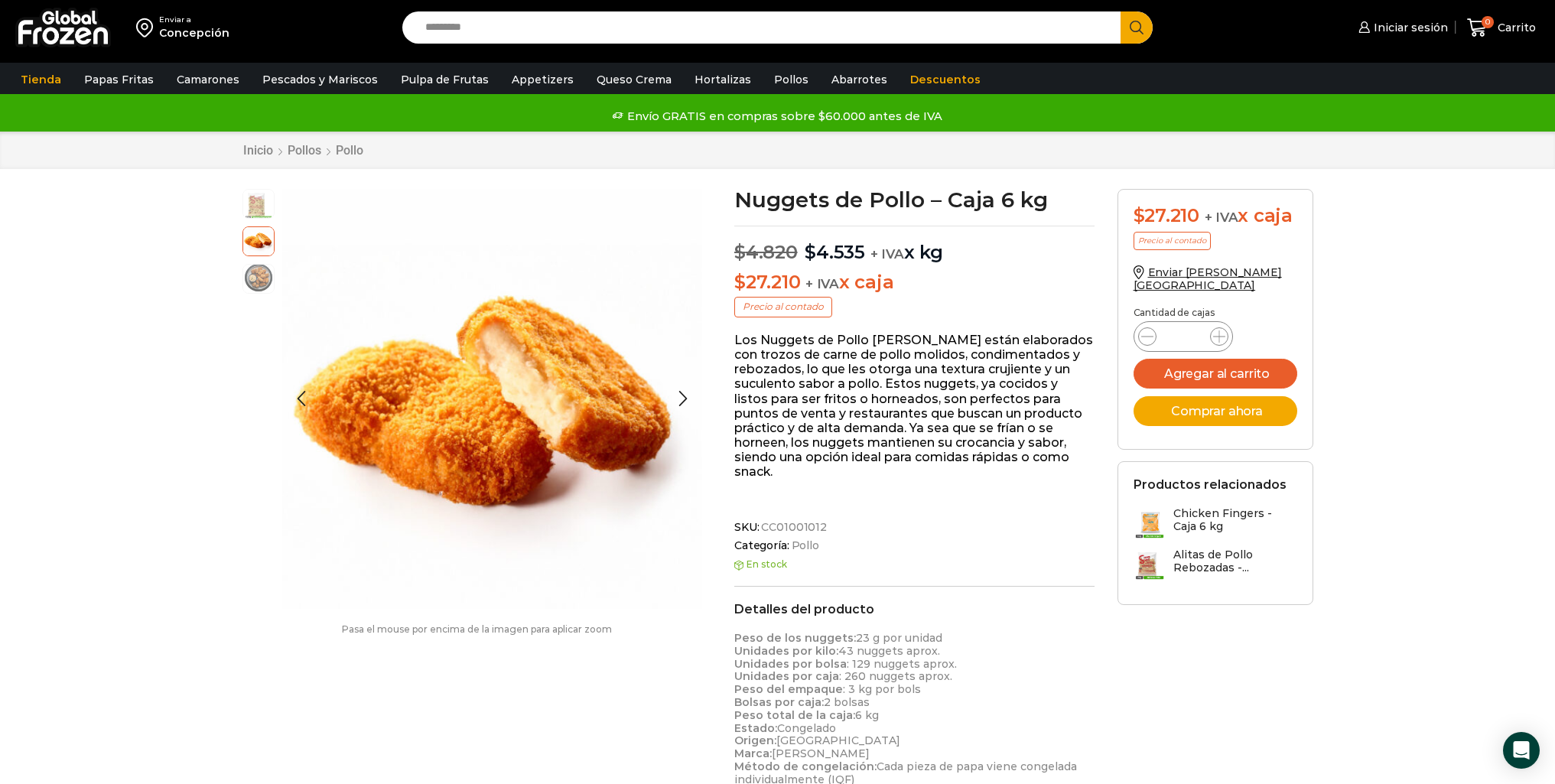
click at [255, 270] on img at bounding box center [258, 277] width 31 height 31
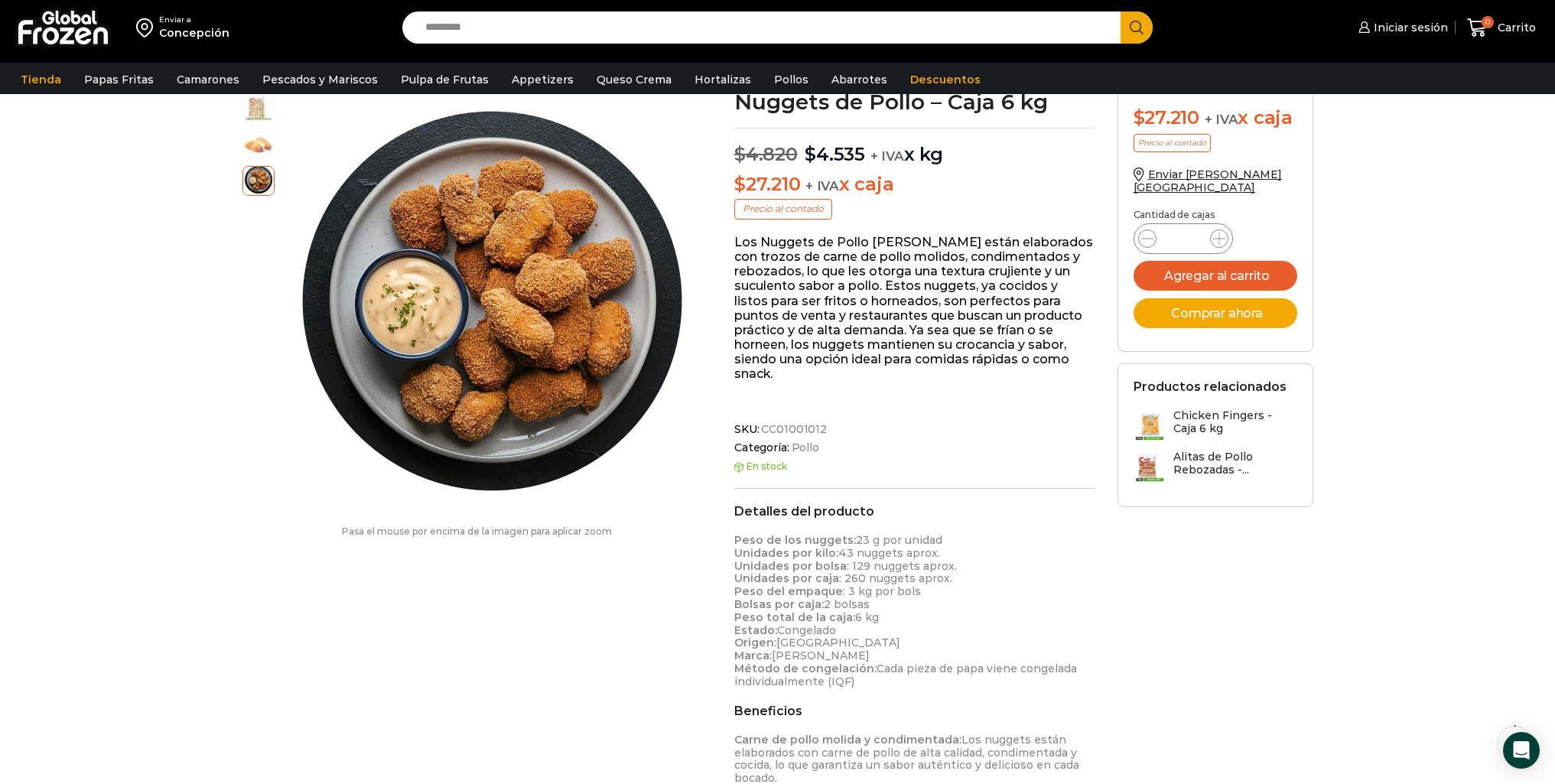
scroll to position [1, 0]
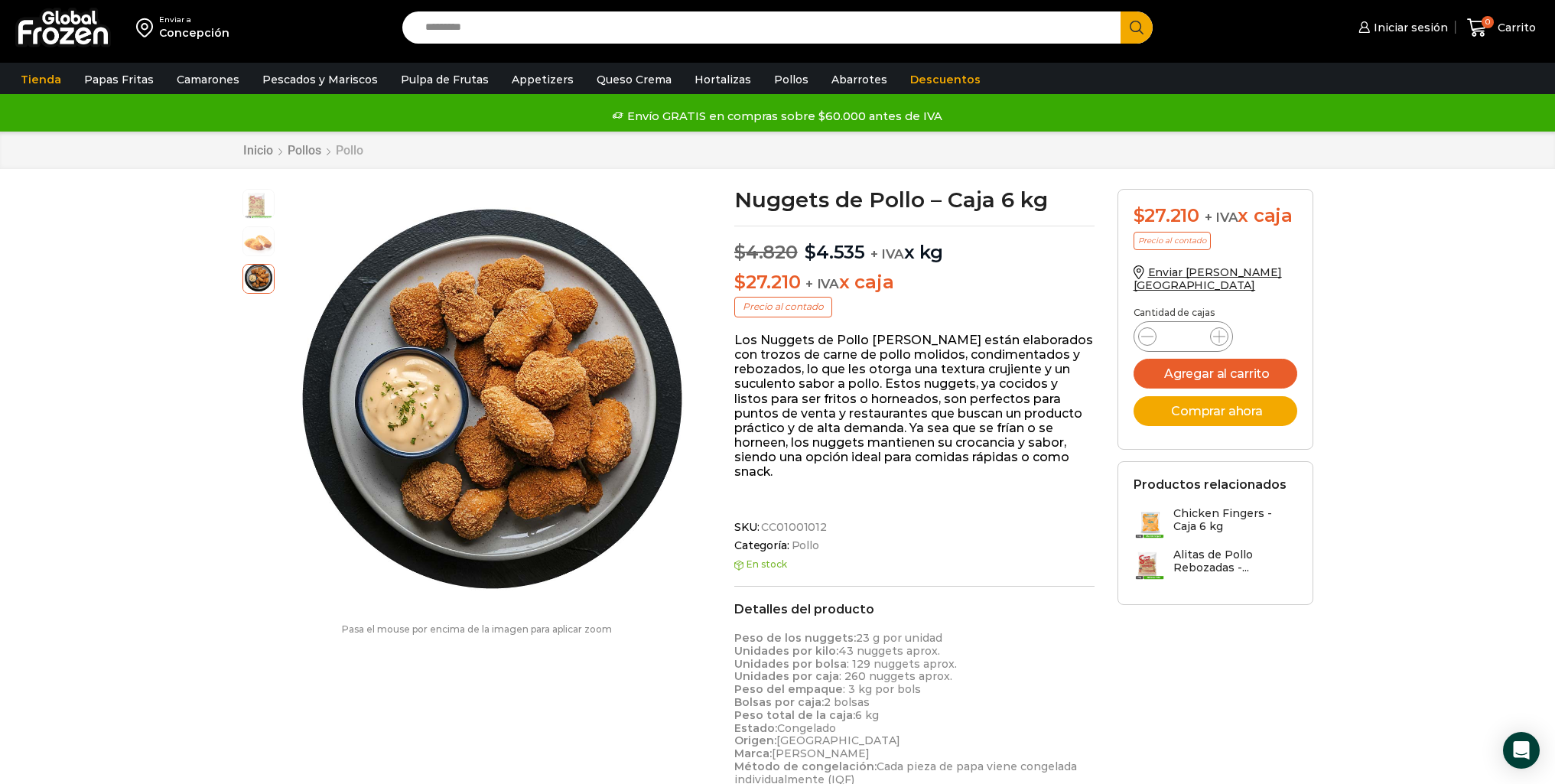
drag, startPoint x: 334, startPoint y: 161, endPoint x: 340, endPoint y: 152, distance: 10.8
click at [334, 160] on div "Inicio Pollos Pollo" at bounding box center [777, 150] width 1555 height 38
click at [346, 146] on link "Pollo" at bounding box center [349, 150] width 29 height 15
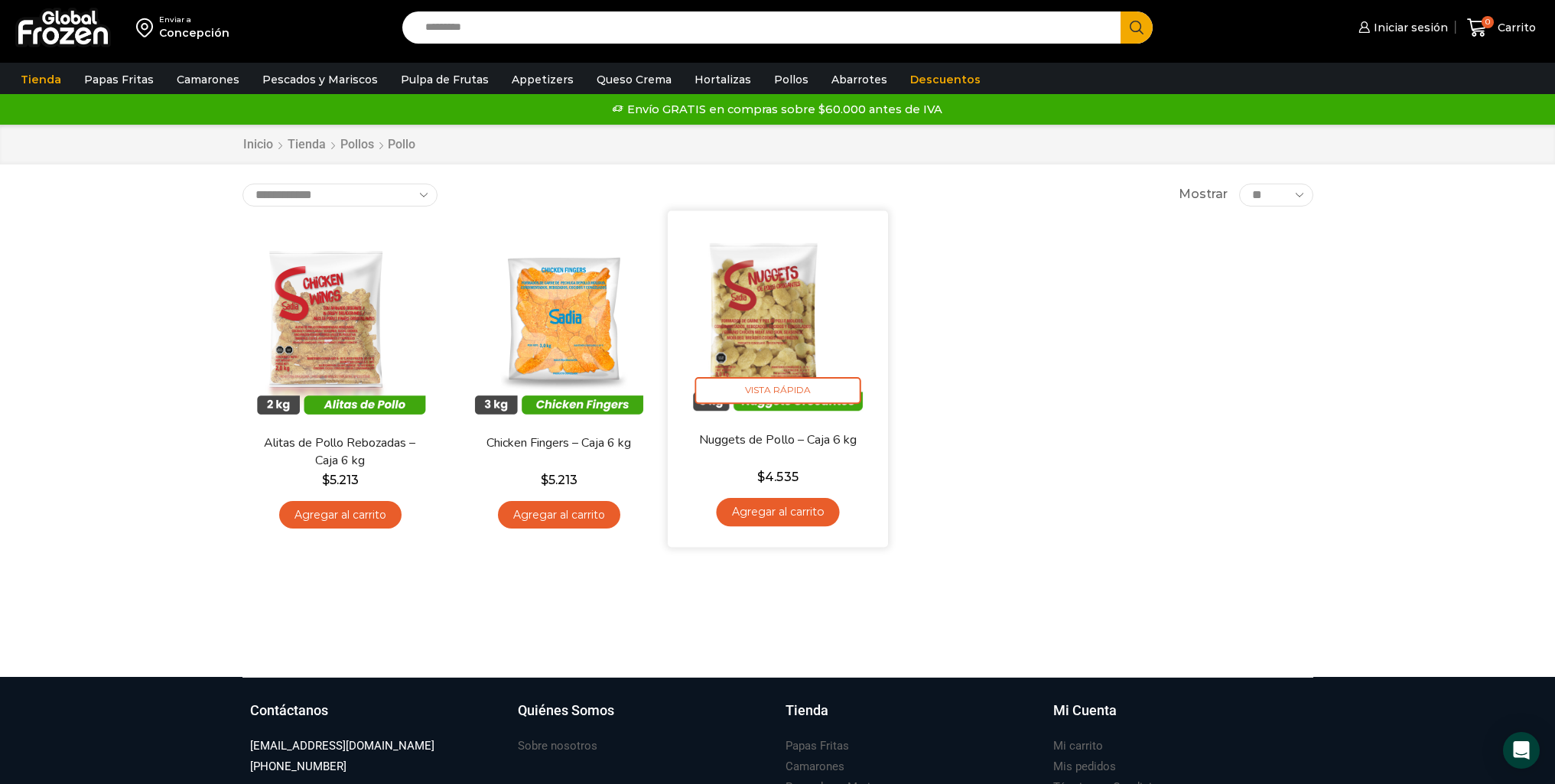
click at [799, 441] on link "Nuggets de Pollo – Caja 6 kg" at bounding box center [777, 439] width 178 height 18
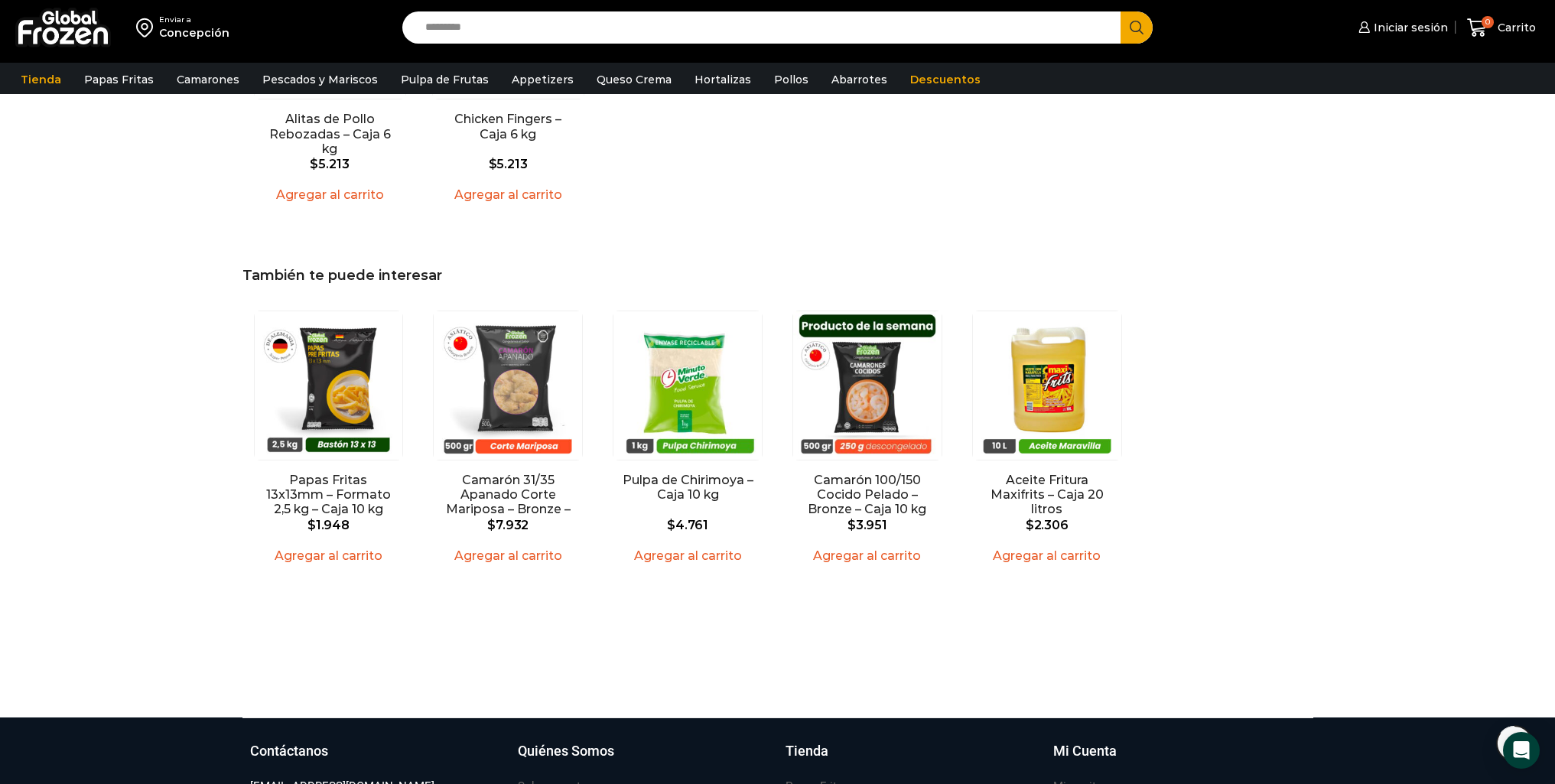
scroll to position [1301, 0]
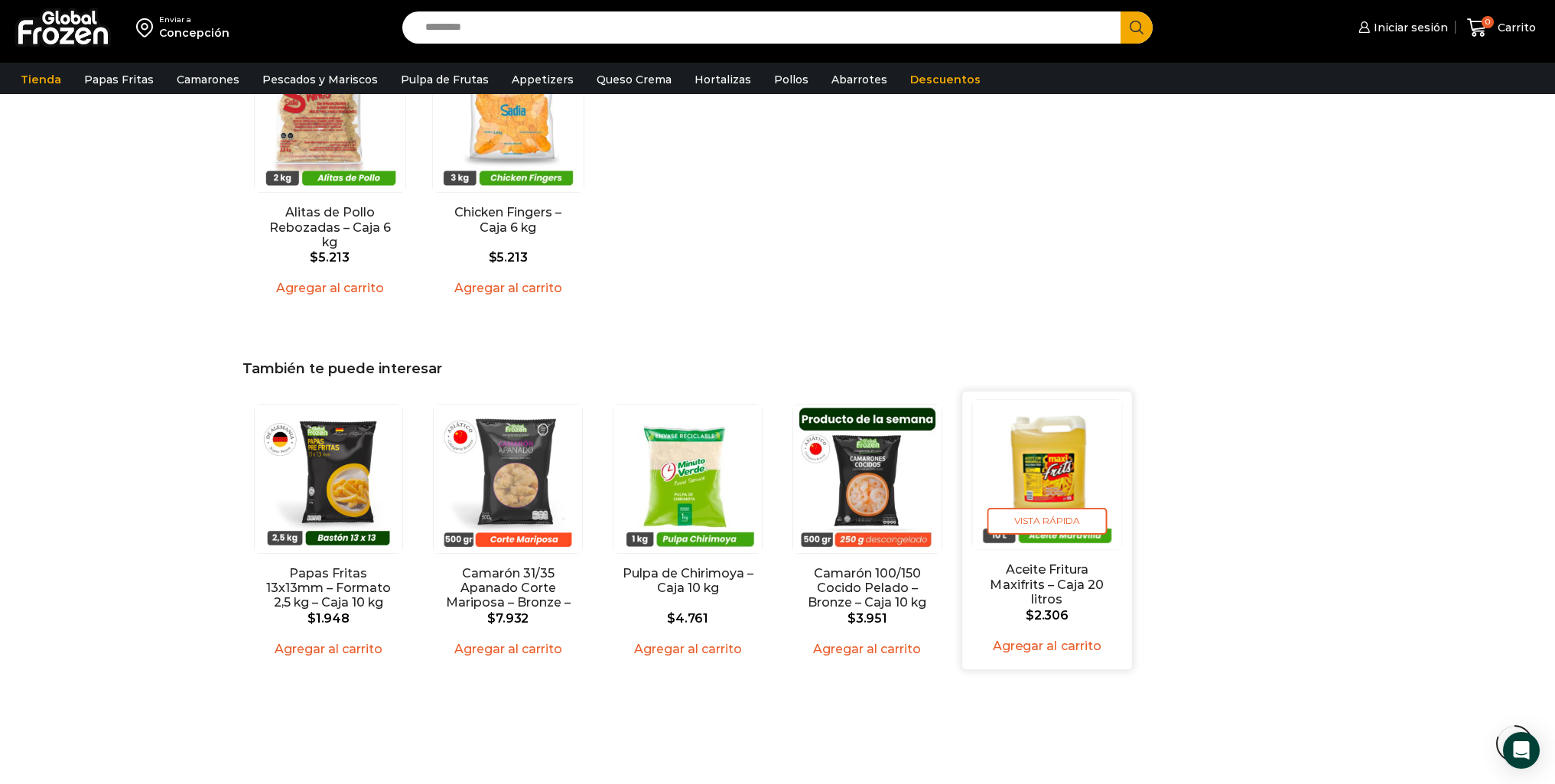
click at [1049, 563] on link "Aceite Fritura Maxifrits – Caja 20 litros" at bounding box center [1047, 585] width 136 height 44
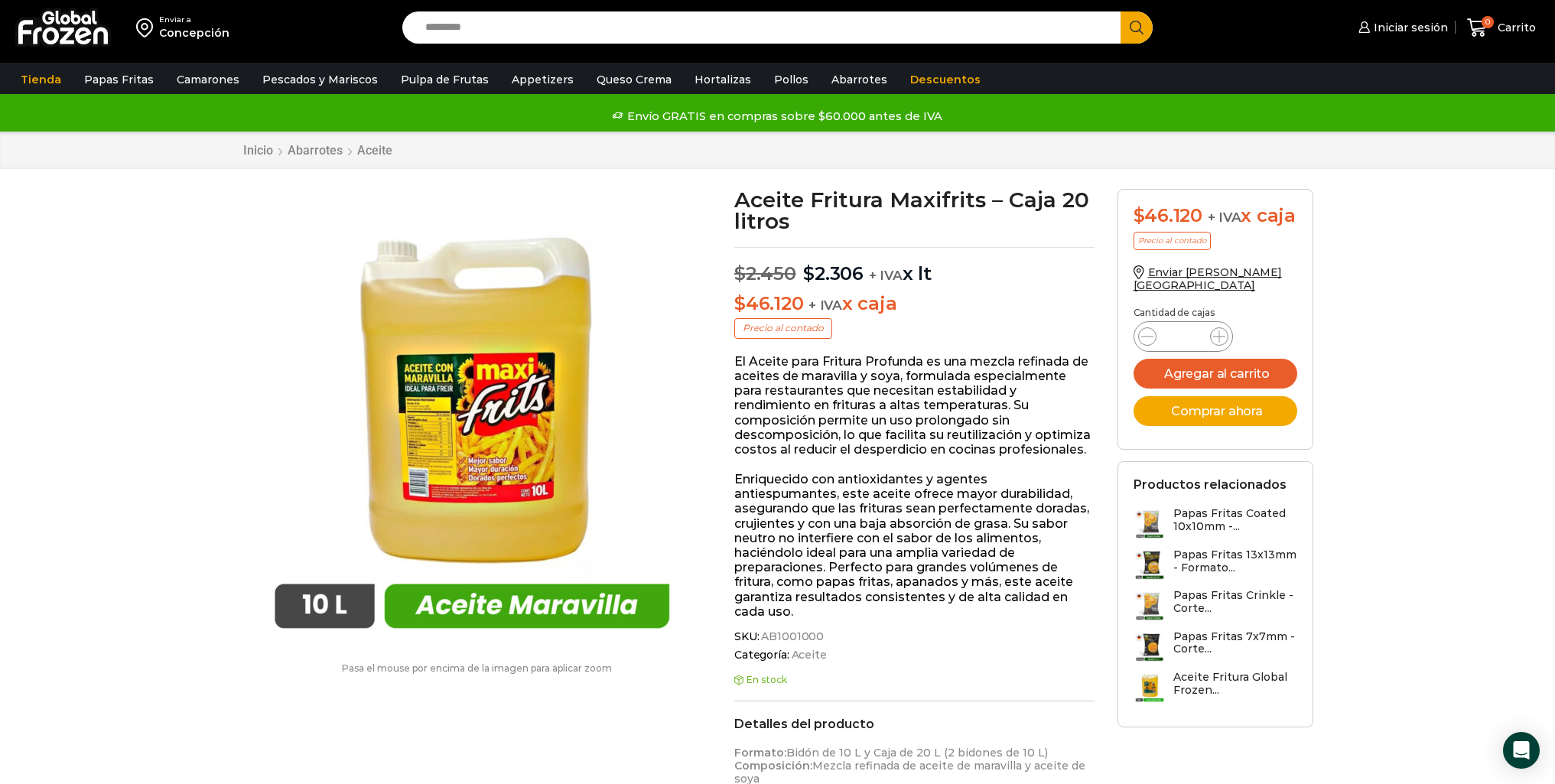
drag, startPoint x: 937, startPoint y: 300, endPoint x: 734, endPoint y: 289, distance: 203.3
click at [734, 289] on div "Aceite Fritura Maxifrits – Caja 20 litros $ 2.450 Original price was: $2.450. $…" at bounding box center [914, 751] width 383 height 1124
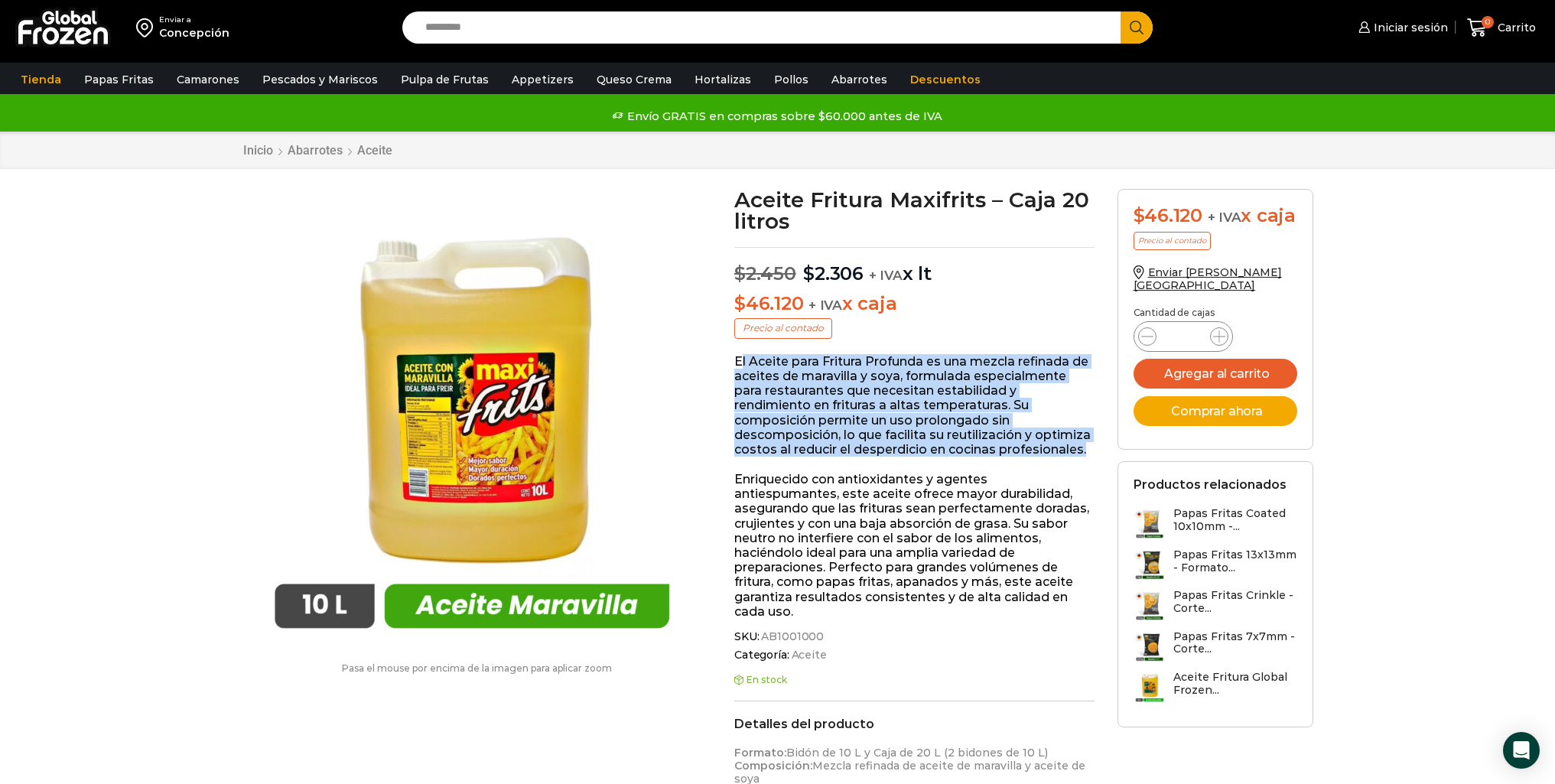
drag, startPoint x: 743, startPoint y: 364, endPoint x: 933, endPoint y: 451, distance: 209.0
click at [933, 451] on p "El Aceite para Fritura Profunda es una mezcla refinada de aceites de maravilla …" at bounding box center [914, 405] width 360 height 103
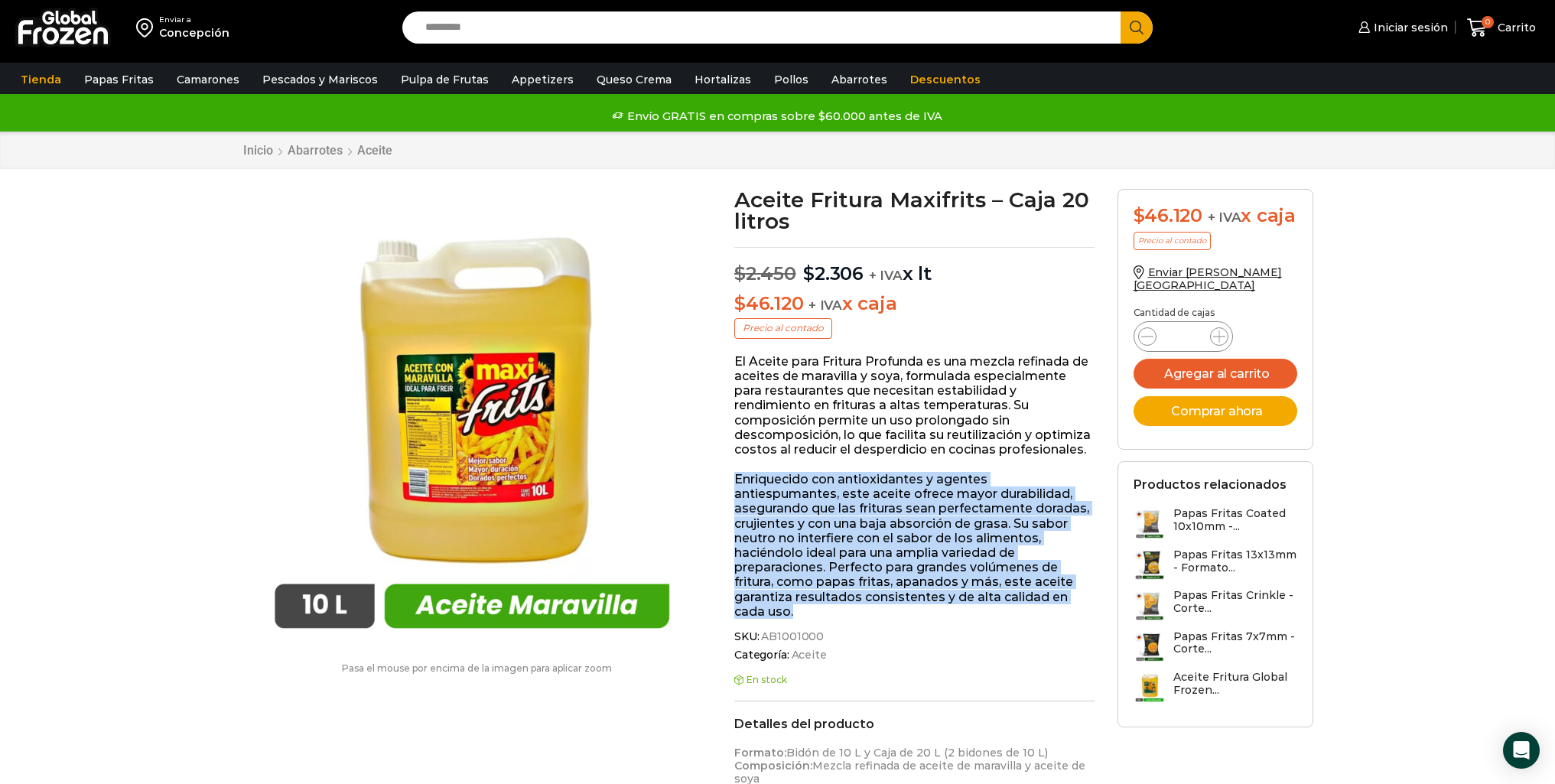
drag, startPoint x: 732, startPoint y: 482, endPoint x: 1002, endPoint y: 595, distance: 292.7
click at [1032, 607] on div "Aceite Fritura Maxifrits – Caja 20 litros $ 2.450 Original price was: $2.450. $…" at bounding box center [914, 751] width 383 height 1124
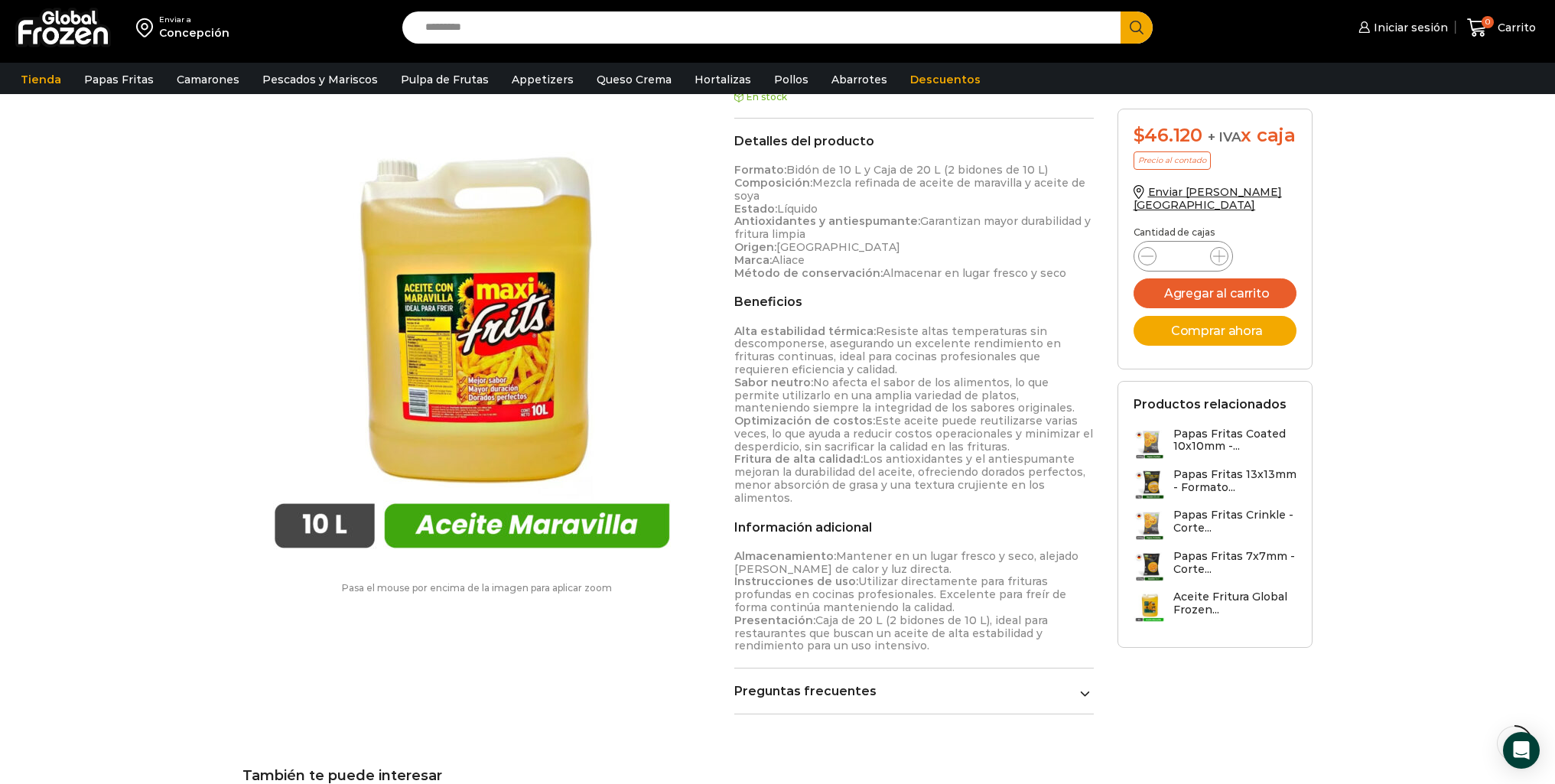
scroll to position [613, 0]
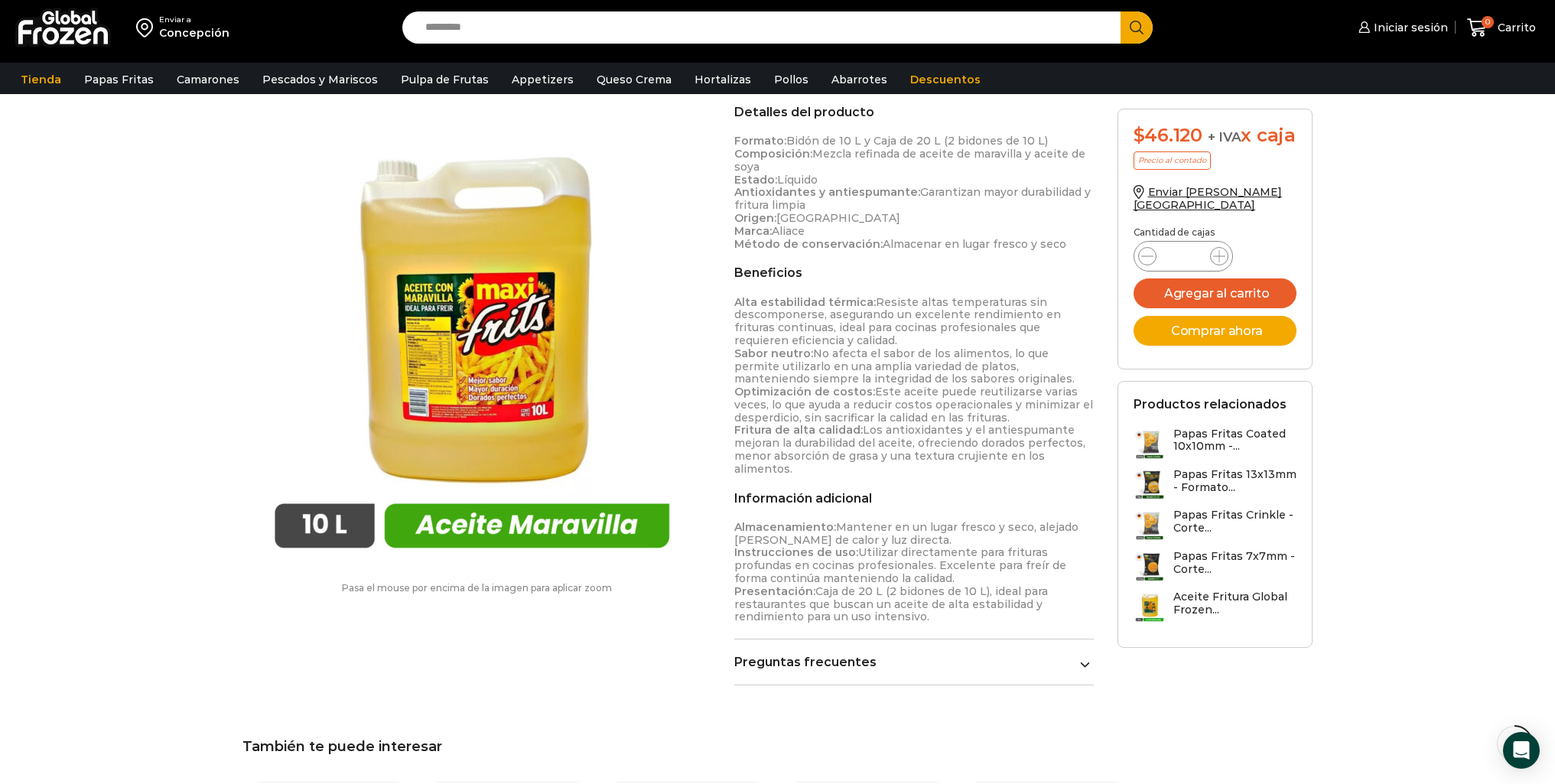
drag, startPoint x: 911, startPoint y: 610, endPoint x: 733, endPoint y: 551, distance: 187.5
click at [733, 551] on div "Aceite Fritura Maxifrits – Caja 20 litros $ 2.450 Original price was: $2.450. $…" at bounding box center [914, 139] width 383 height 1124
click at [967, 615] on p "Almacenamiento: Mantener en un lugar fresco y seco, alejado de fuentes de calor…" at bounding box center [914, 572] width 360 height 103
drag, startPoint x: 964, startPoint y: 613, endPoint x: 802, endPoint y: 588, distance: 163.9
click at [802, 588] on p "Almacenamiento: Mantener en un lugar fresco y seco, alejado de fuentes de calor…" at bounding box center [914, 572] width 360 height 103
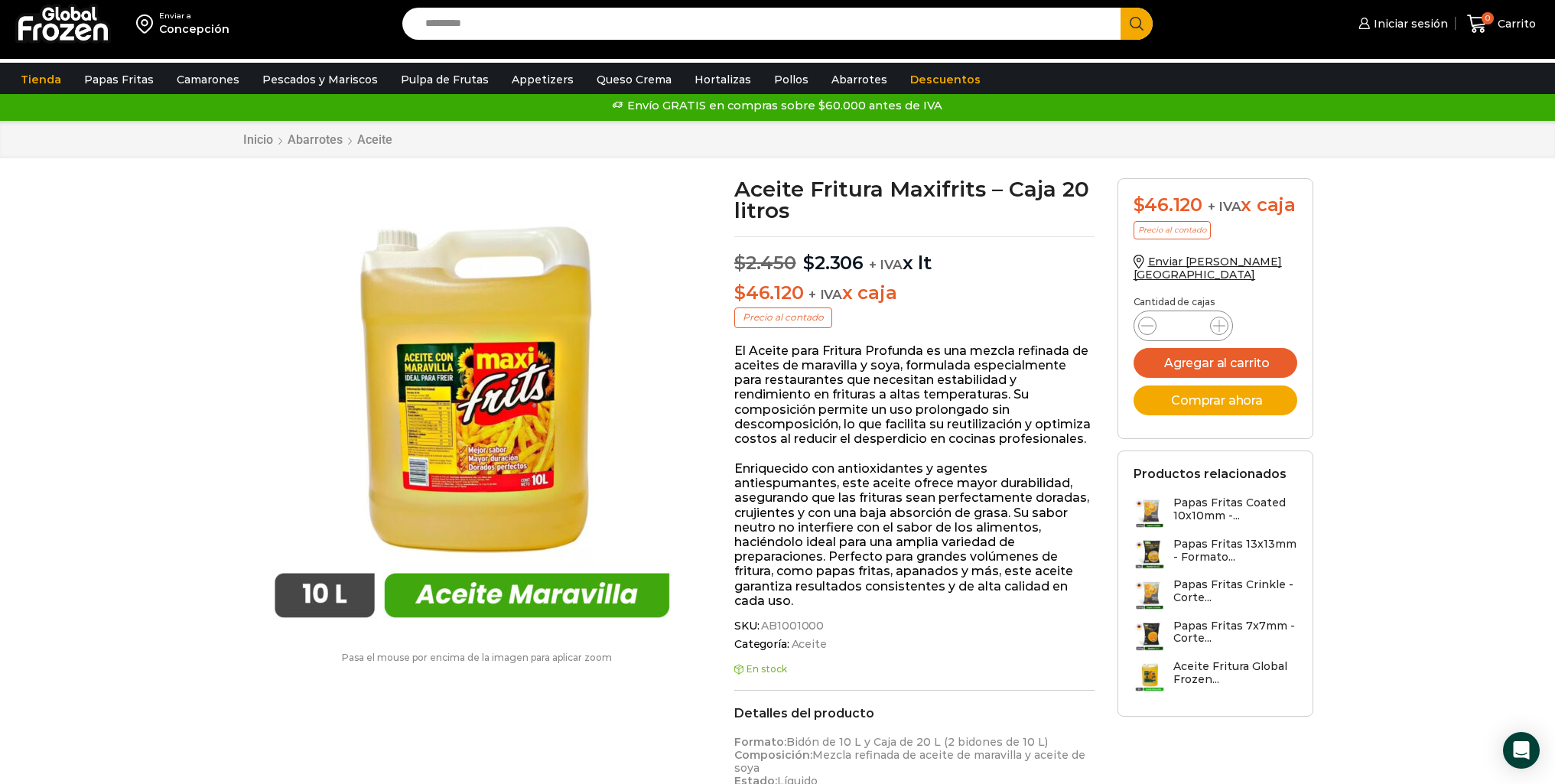
scroll to position [0, 0]
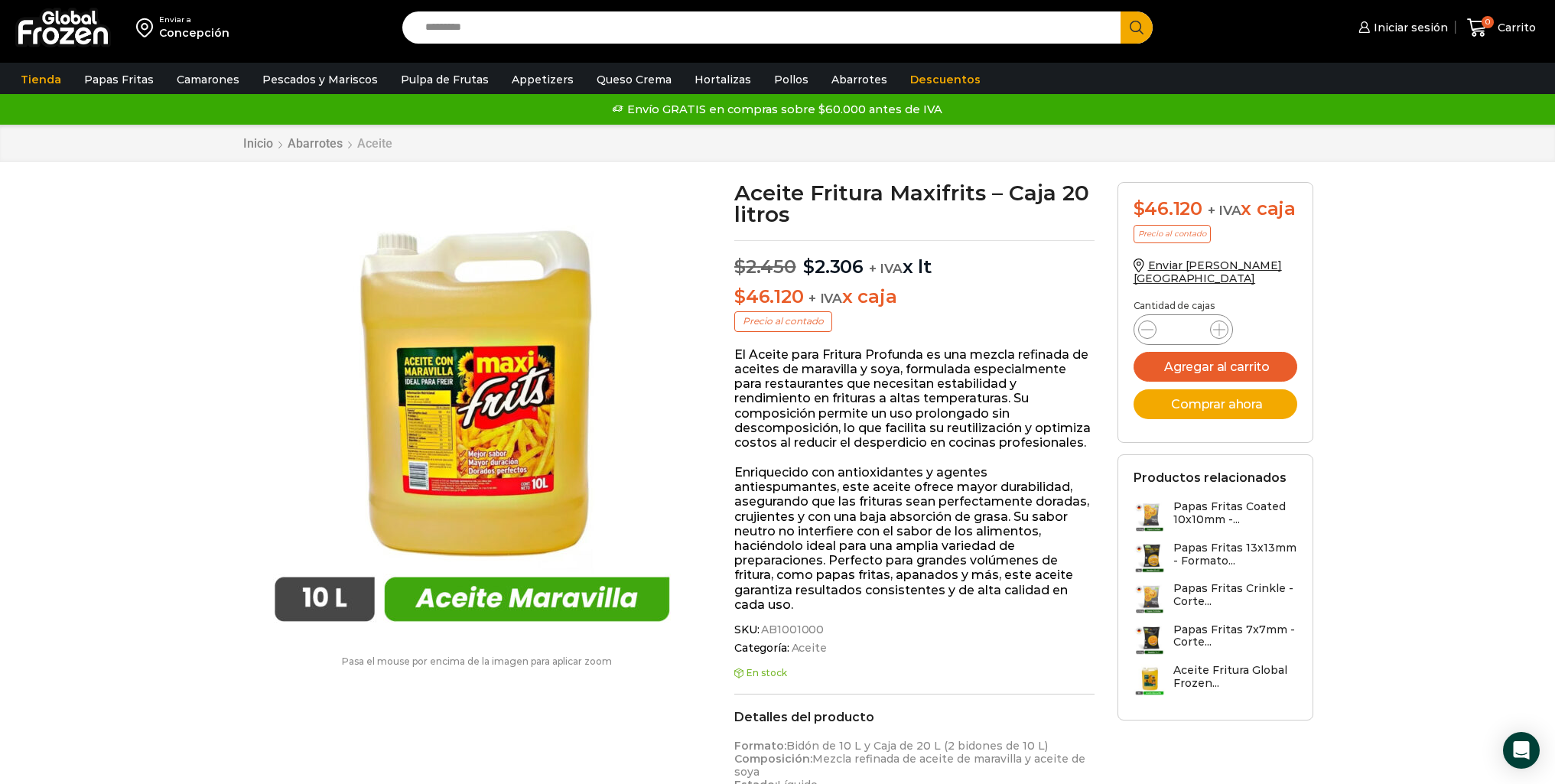
click at [360, 139] on link "Aceite" at bounding box center [375, 143] width 37 height 15
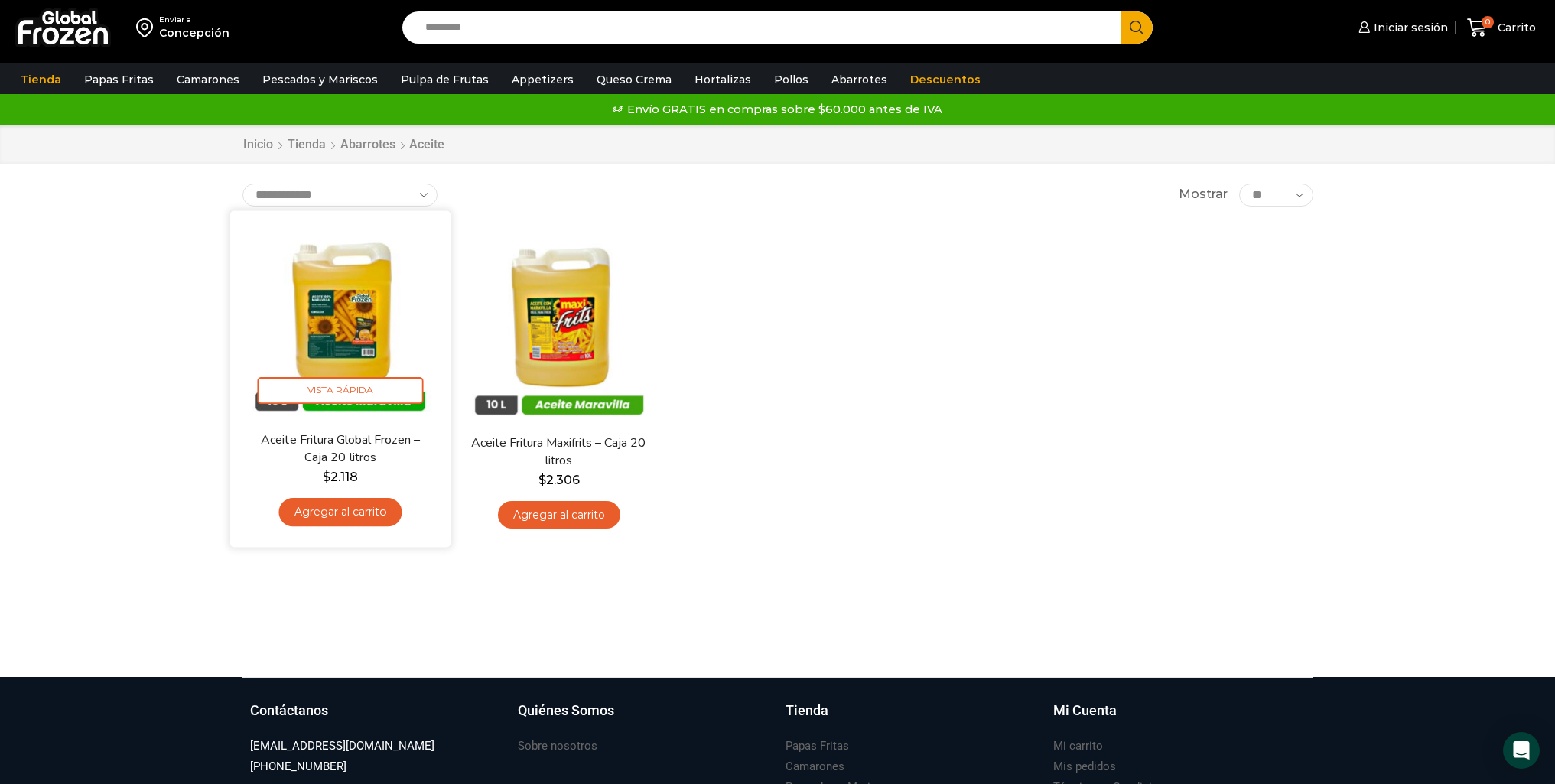
click at [331, 439] on link "Aceite Fritura Global Frozen – Caja 20 litros" at bounding box center [340, 448] width 178 height 36
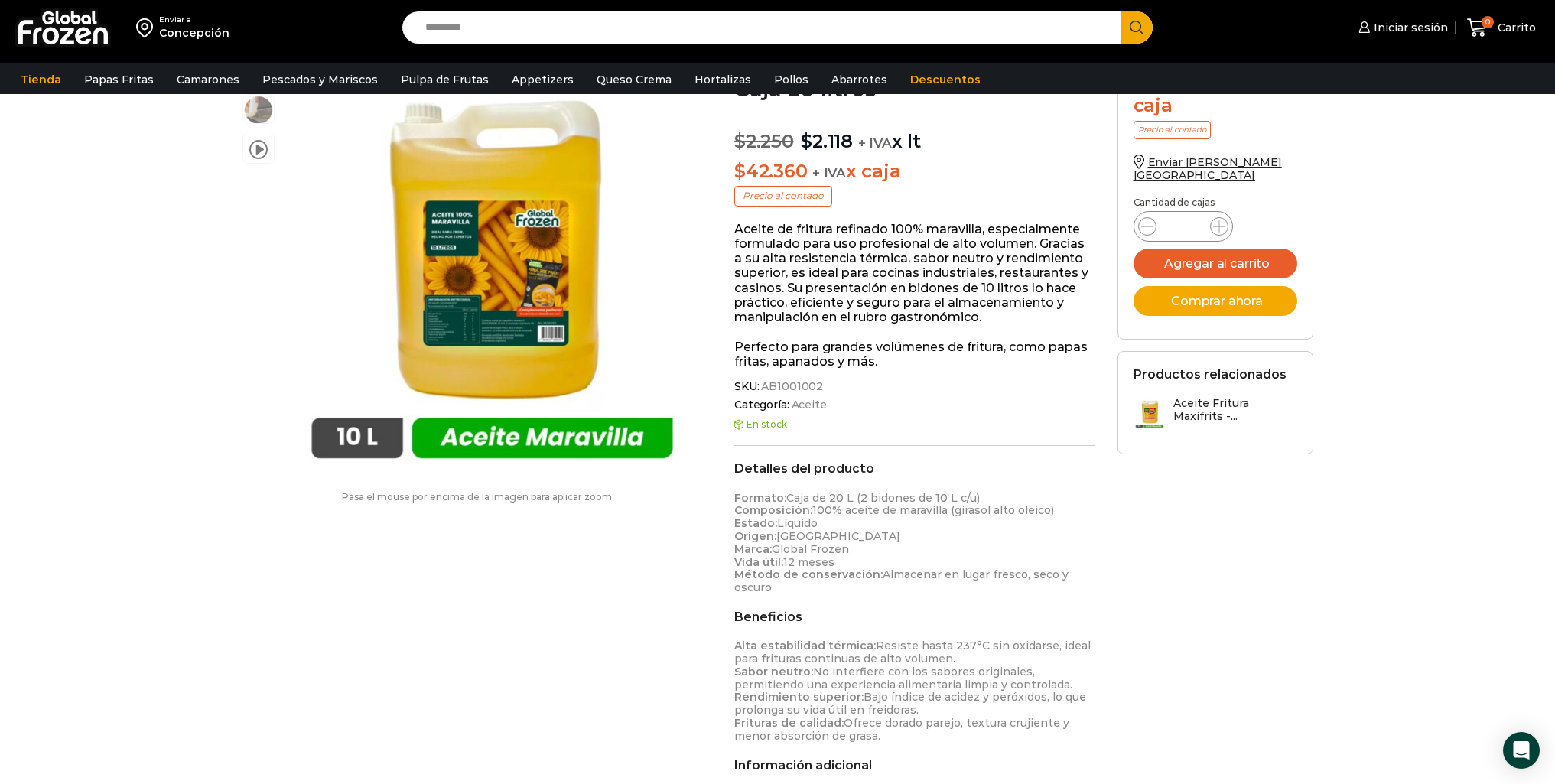
scroll to position [1, 0]
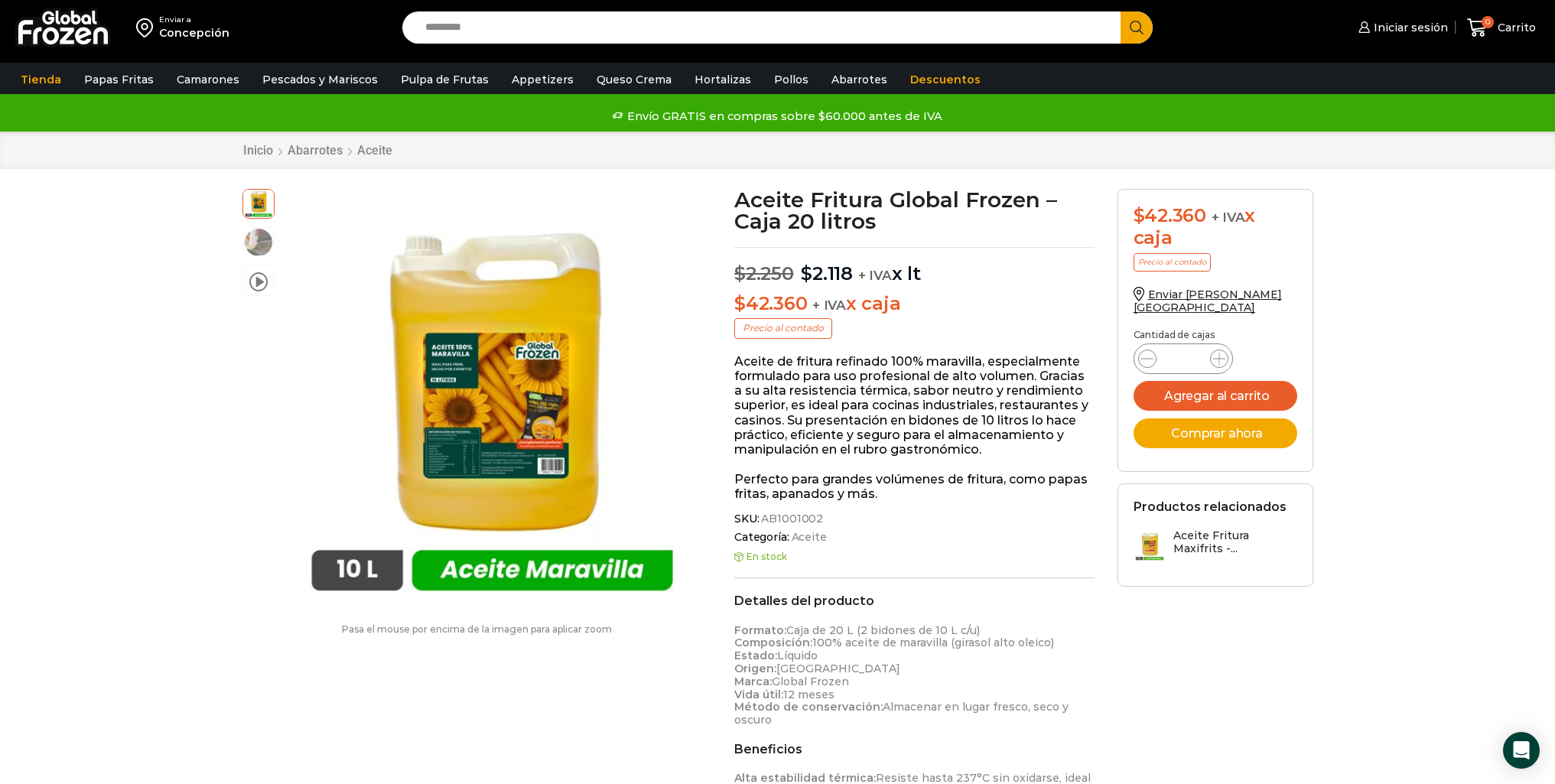
drag, startPoint x: 939, startPoint y: 271, endPoint x: 805, endPoint y: 265, distance: 134.1
click at [806, 265] on p "$ 2.250 Original price was: $2.250. $ 2.118 Current price is: $2.118. + IVA x lt" at bounding box center [914, 266] width 360 height 38
drag, startPoint x: 730, startPoint y: 363, endPoint x: 843, endPoint y: 362, distance: 113.0
click at [843, 362] on div "Aceite Fritura Global Frozen – Caja 20 litros $ 2.250 Original price was: $2.25…" at bounding box center [914, 664] width 383 height 950
